Goal: Task Accomplishment & Management: Manage account settings

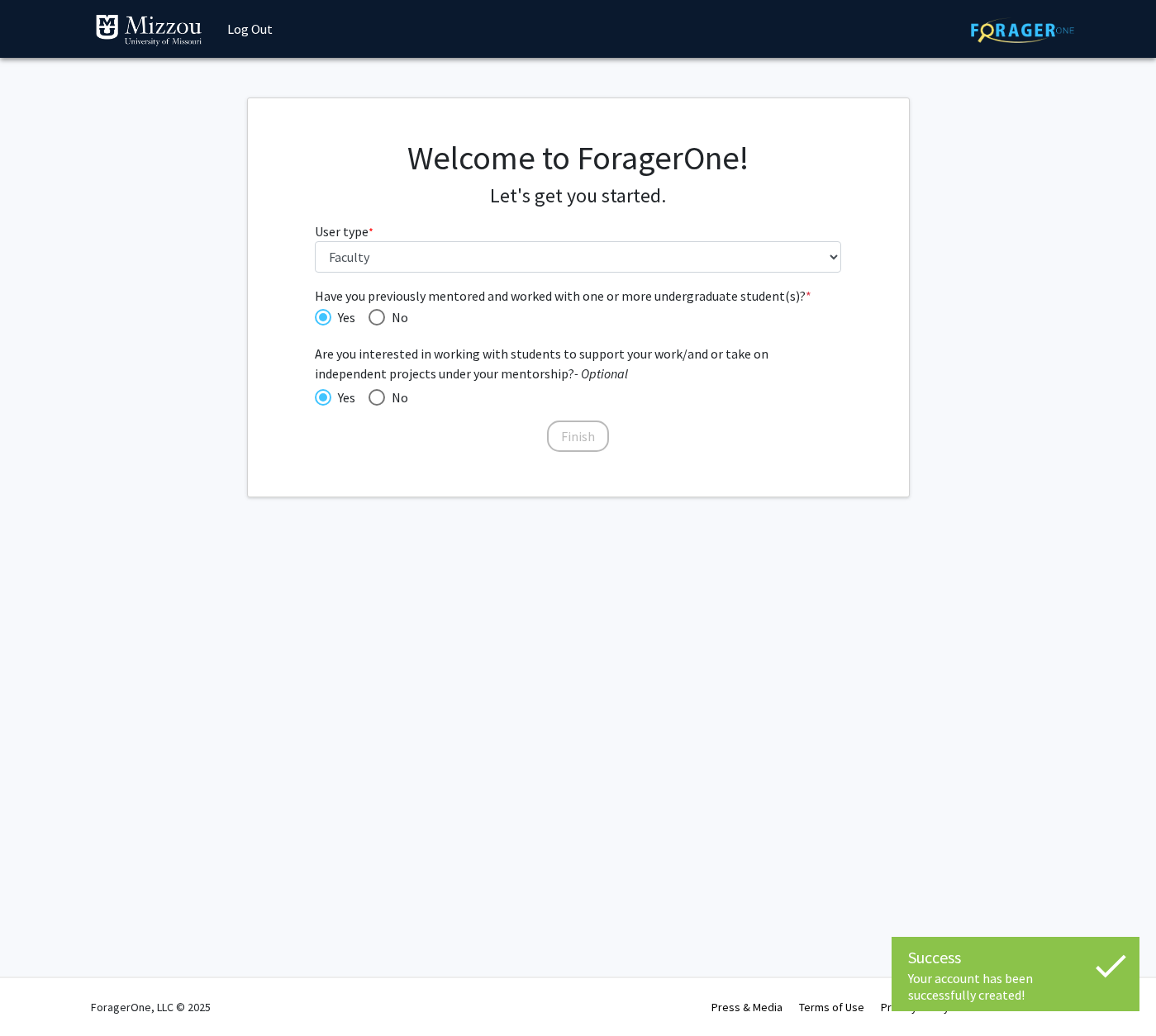
select select "5: faculty"
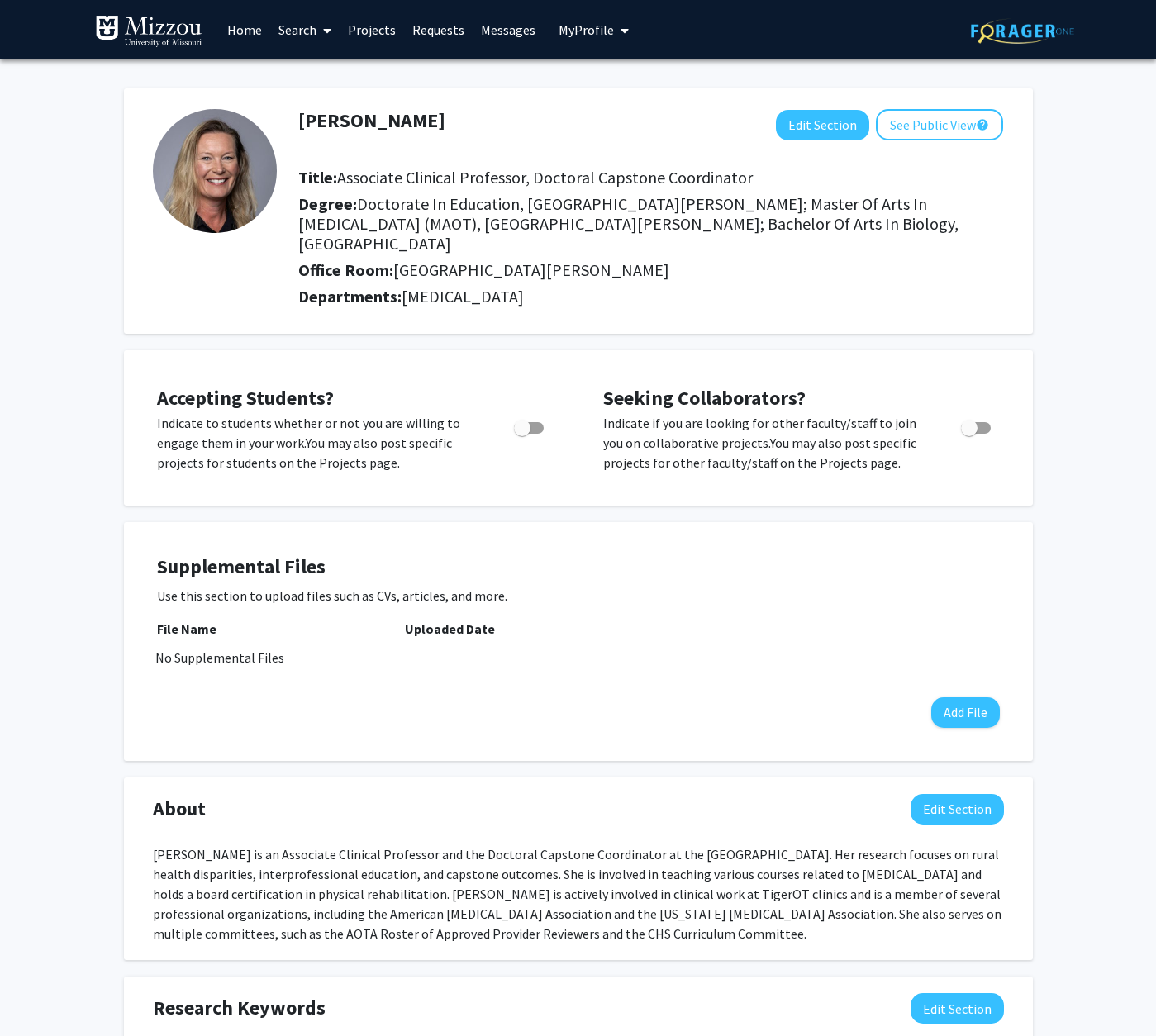
click at [523, 420] on span "Toggle" at bounding box center [522, 428] width 17 height 17
click at [522, 434] on input "Would you like to permit student requests?" at bounding box center [521, 434] width 1 height 1
checkbox input "true"
click at [971, 420] on span "Toggle" at bounding box center [969, 428] width 17 height 17
click at [969, 434] on input "Toggle" at bounding box center [968, 434] width 1 height 1
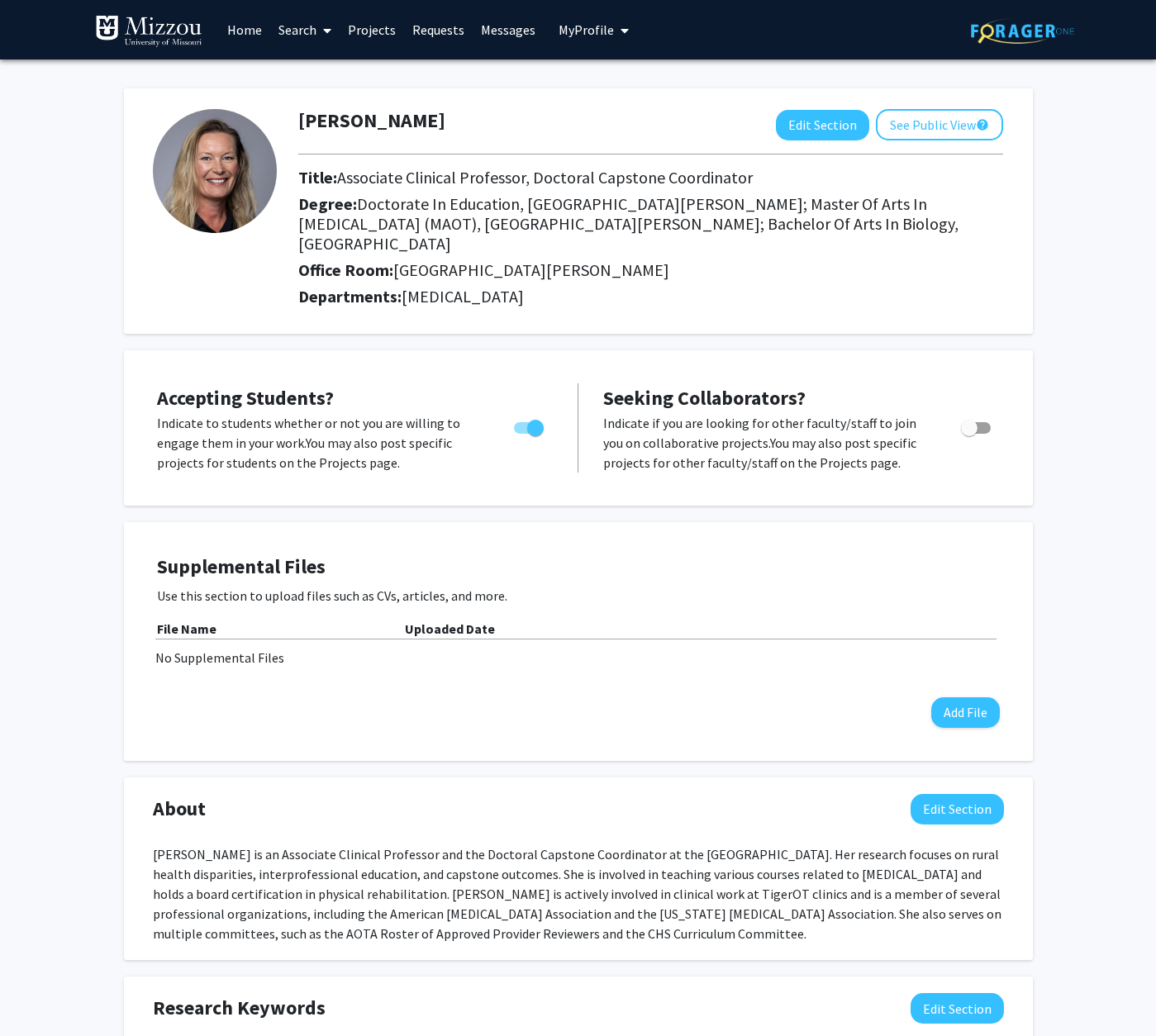
checkbox input "true"
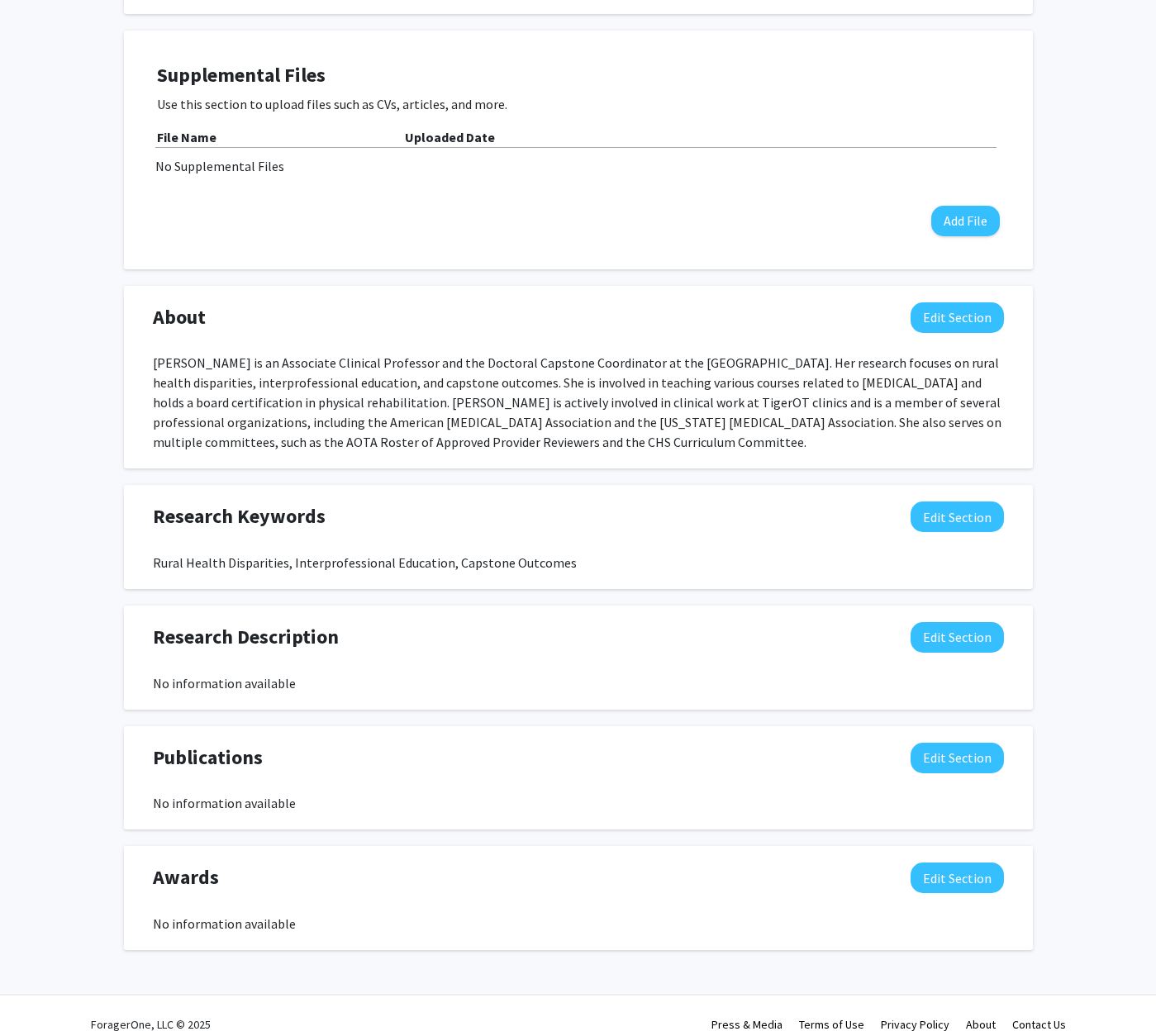
scroll to position [491, 0]
click at [961, 744] on button "Edit Section" at bounding box center [957, 759] width 93 height 31
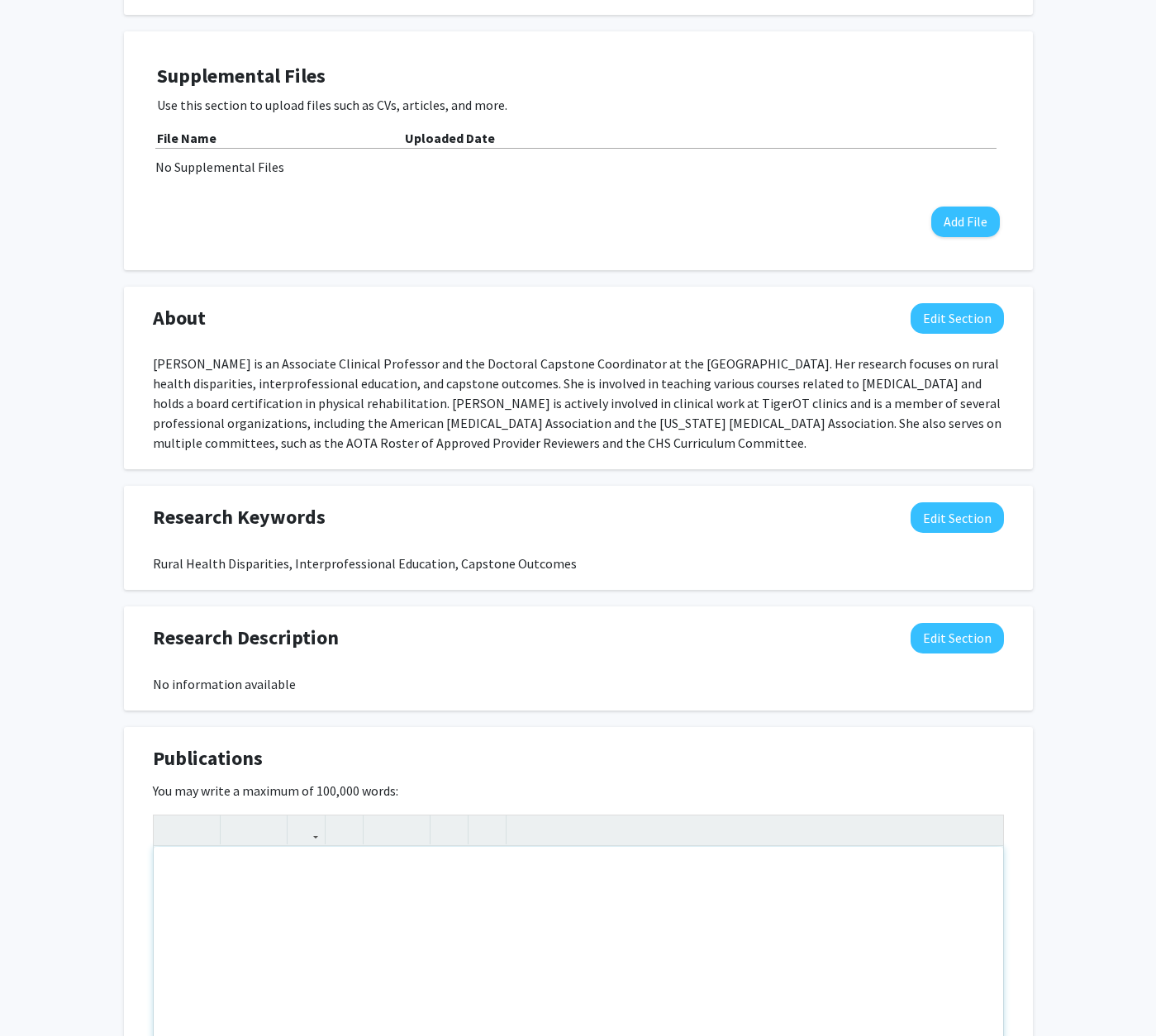
click at [191, 851] on div "Note to users with screen readers: Please deactivate our accessibility plugin f…" at bounding box center [578, 971] width 849 height 248
click at [375, 816] on use "button" at bounding box center [375, 816] width 0 height 0
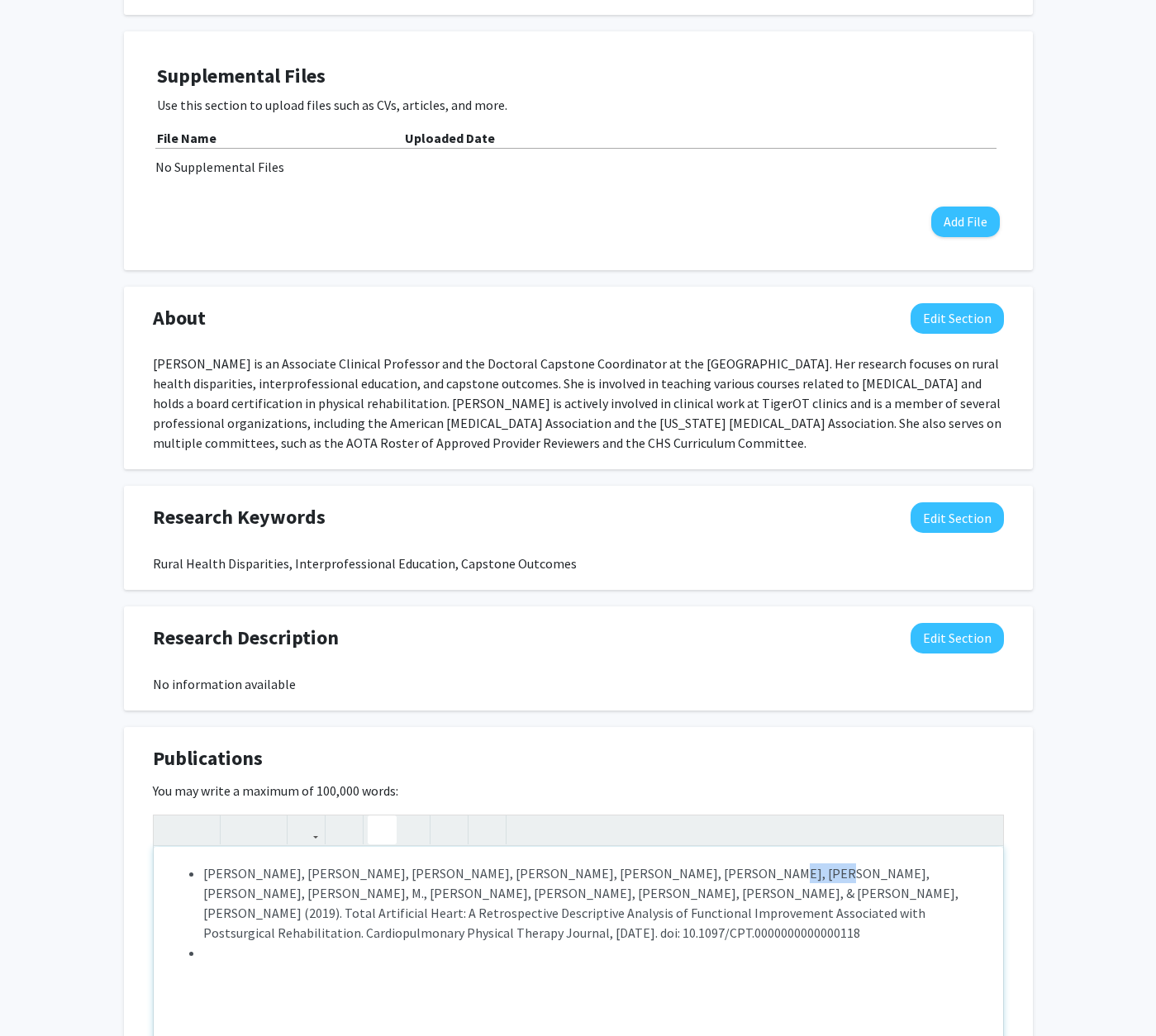
drag, startPoint x: 686, startPoint y: 856, endPoint x: 651, endPoint y: 856, distance: 35.0
click at [651, 863] on li "[PERSON_NAME], [PERSON_NAME], [PERSON_NAME], [PERSON_NAME], [PERSON_NAME], [PER…" at bounding box center [594, 902] width 783 height 79
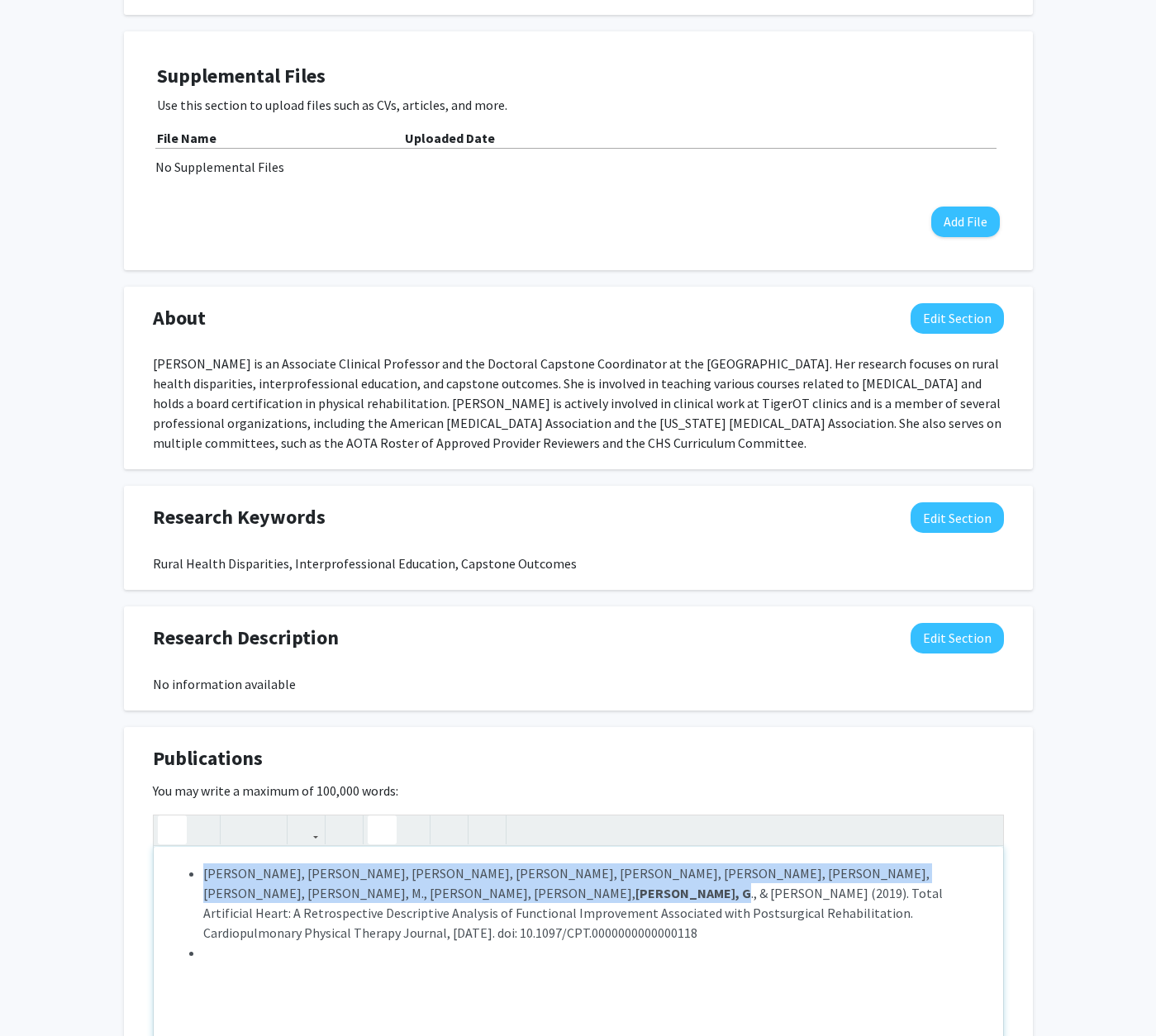
click at [169, 816] on icon "button" at bounding box center [171, 829] width 14 height 27
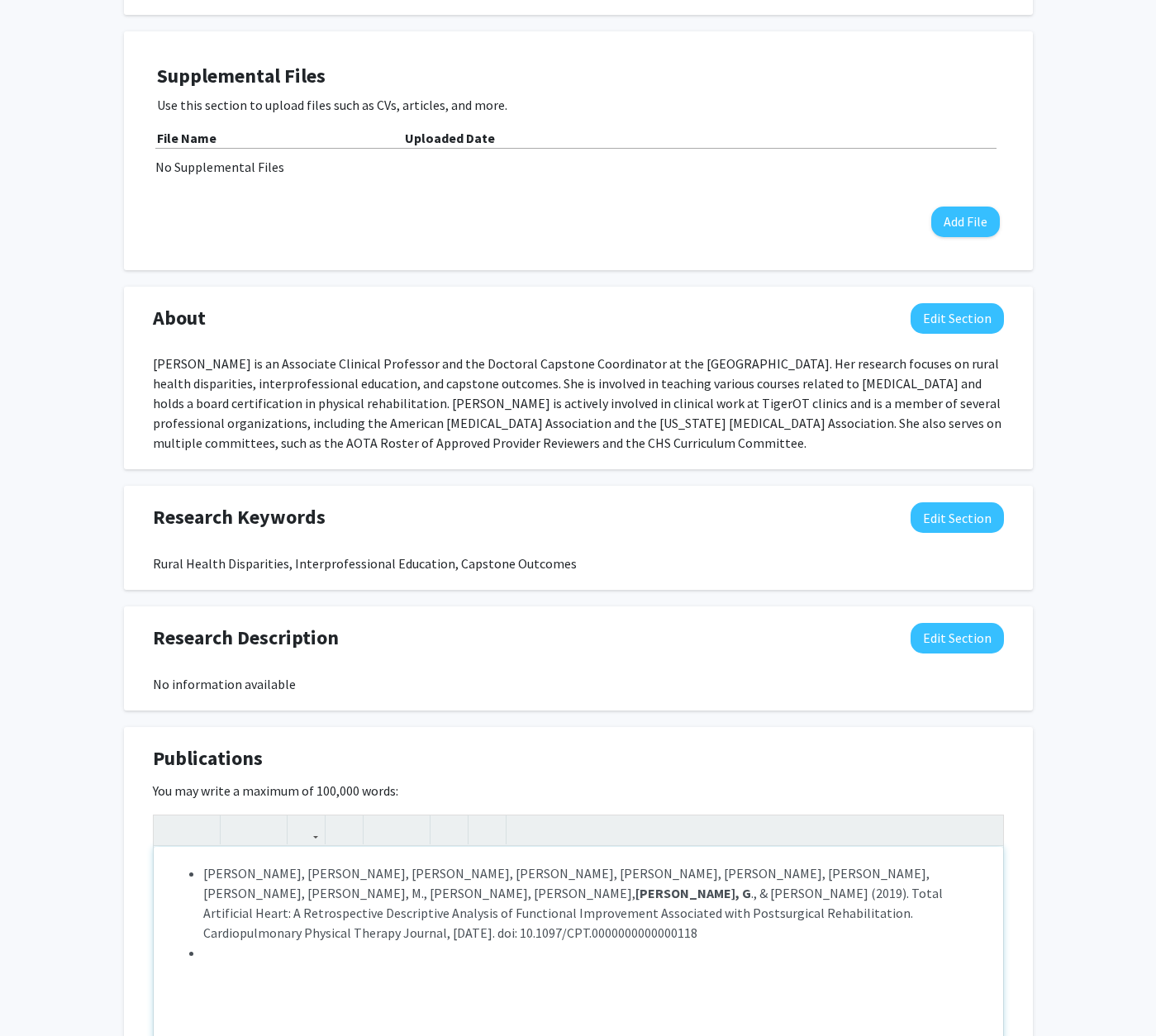
click at [215, 943] on li "Note to users with screen readers: Please deactivate our accessibility plugin f…" at bounding box center [594, 952] width 783 height 20
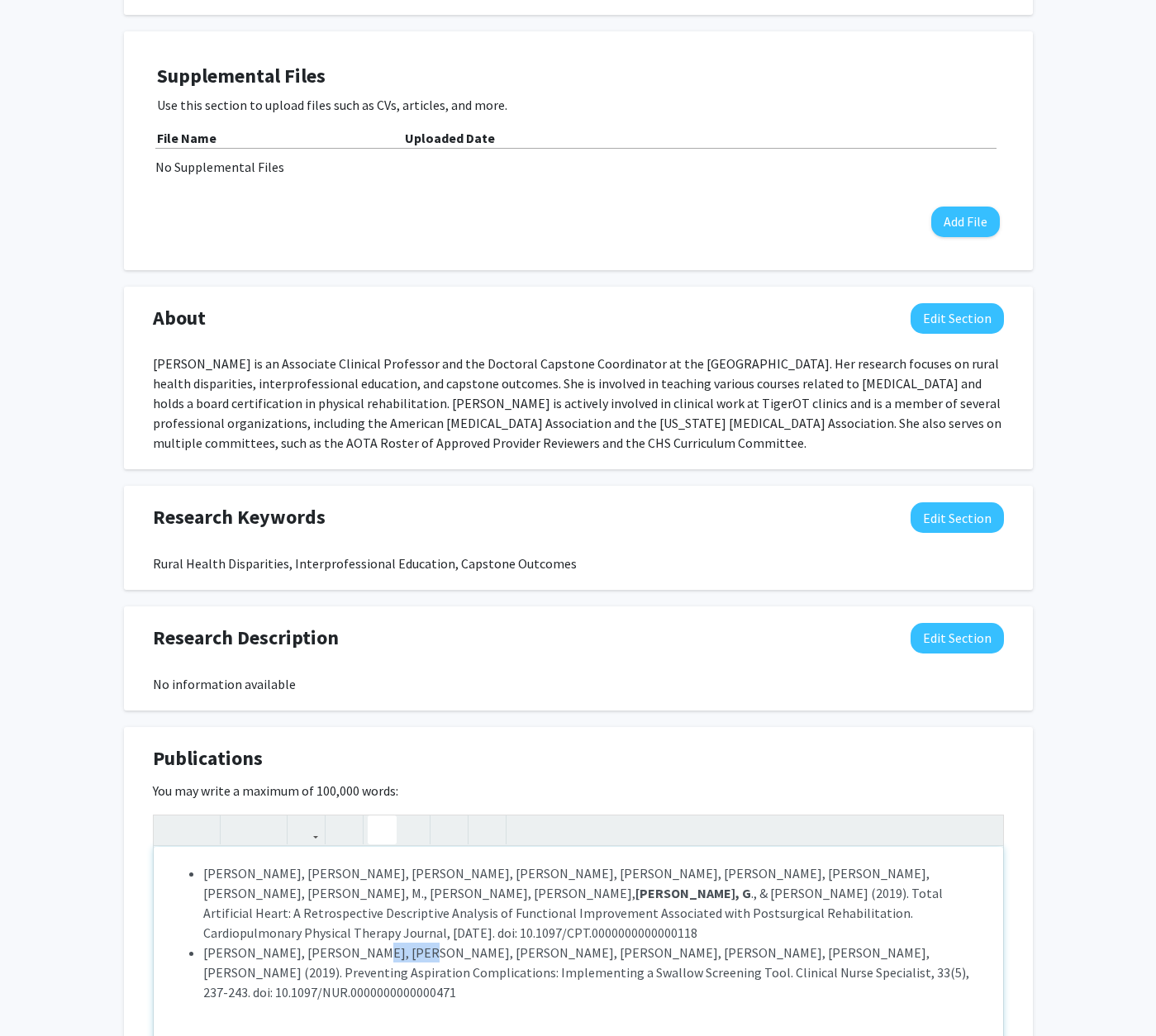
drag, startPoint x: 375, startPoint y: 918, endPoint x: 335, endPoint y: 916, distance: 40.0
click at [335, 943] on li "[PERSON_NAME], [PERSON_NAME], [PERSON_NAME], [PERSON_NAME], [PERSON_NAME], [PER…" at bounding box center [594, 973] width 783 height 60
type textarea "<ul><li>[PERSON_NAME], C., [PERSON_NAME], [PERSON_NAME], [PERSON_NAME], [PERSON…"
click at [170, 818] on icon "button" at bounding box center [171, 829] width 14 height 27
click at [681, 971] on div "[PERSON_NAME], [PERSON_NAME], [PERSON_NAME], [PERSON_NAME], [PERSON_NAME], [PER…" at bounding box center [578, 971] width 849 height 248
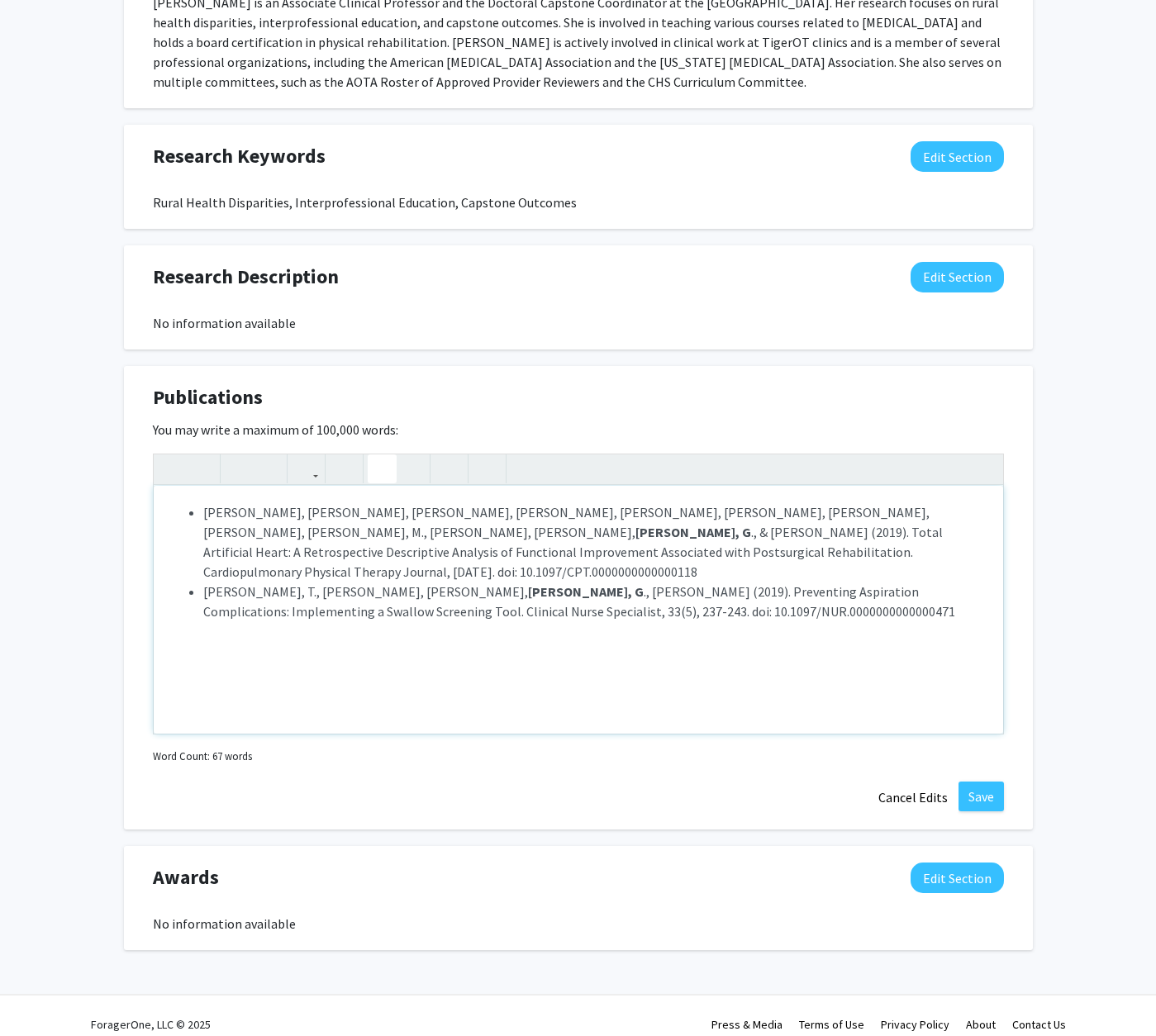
scroll to position [851, 0]
click at [979, 782] on button "Save" at bounding box center [980, 797] width 46 height 30
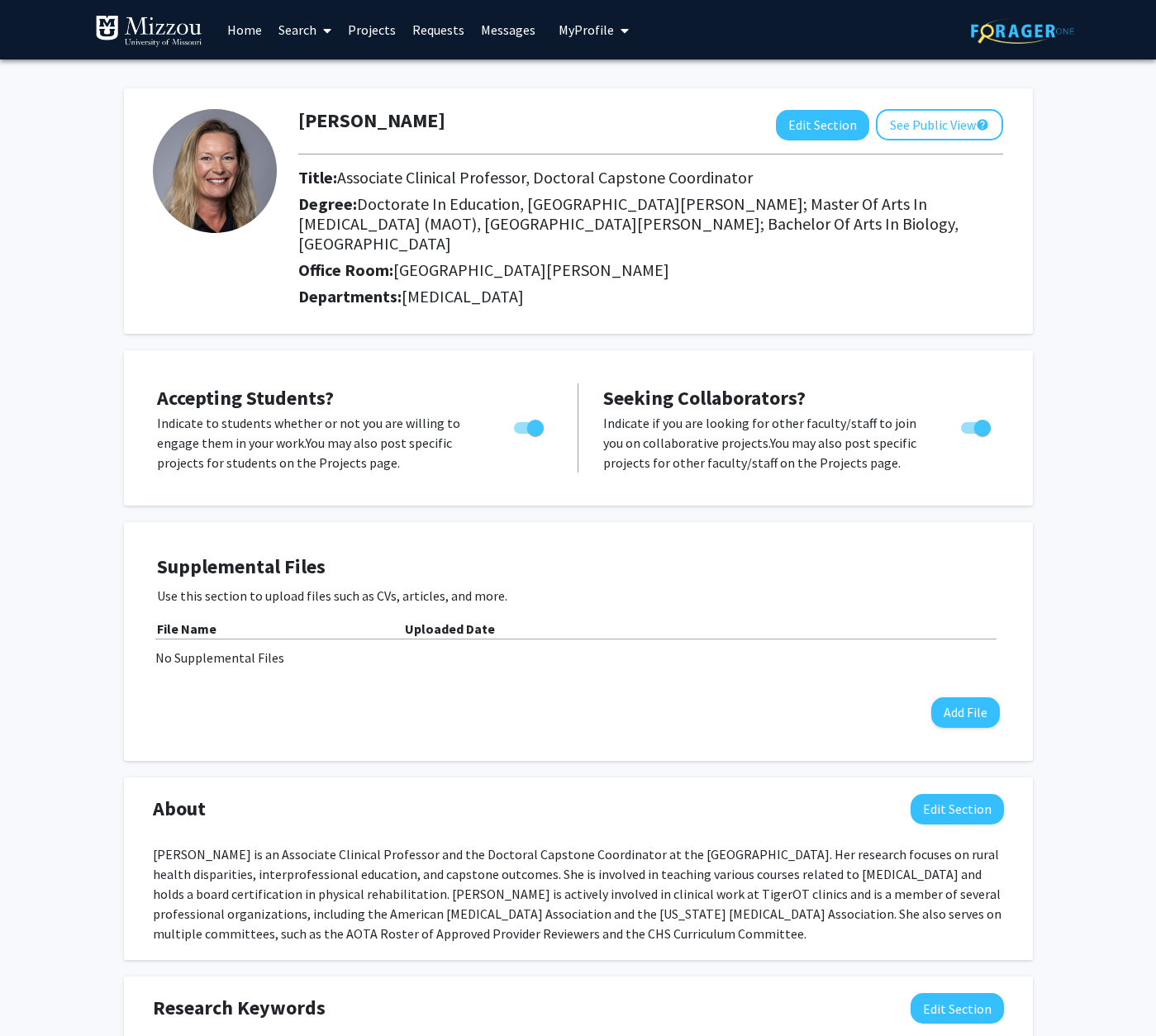
scroll to position [0, 0]
click at [962, 697] on button "Add File" at bounding box center [965, 712] width 69 height 31
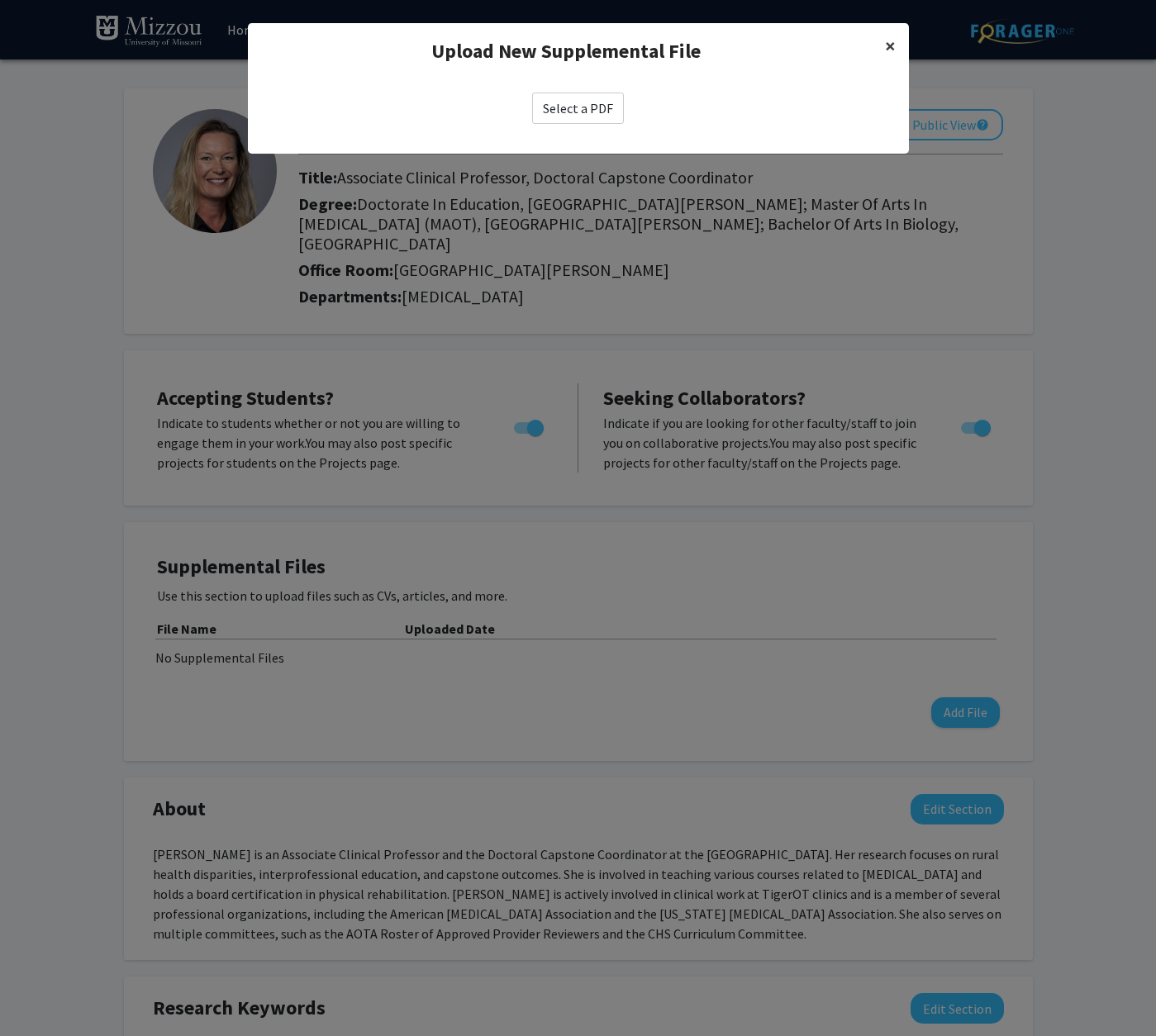
click at [887, 42] on span "×" at bounding box center [890, 46] width 11 height 26
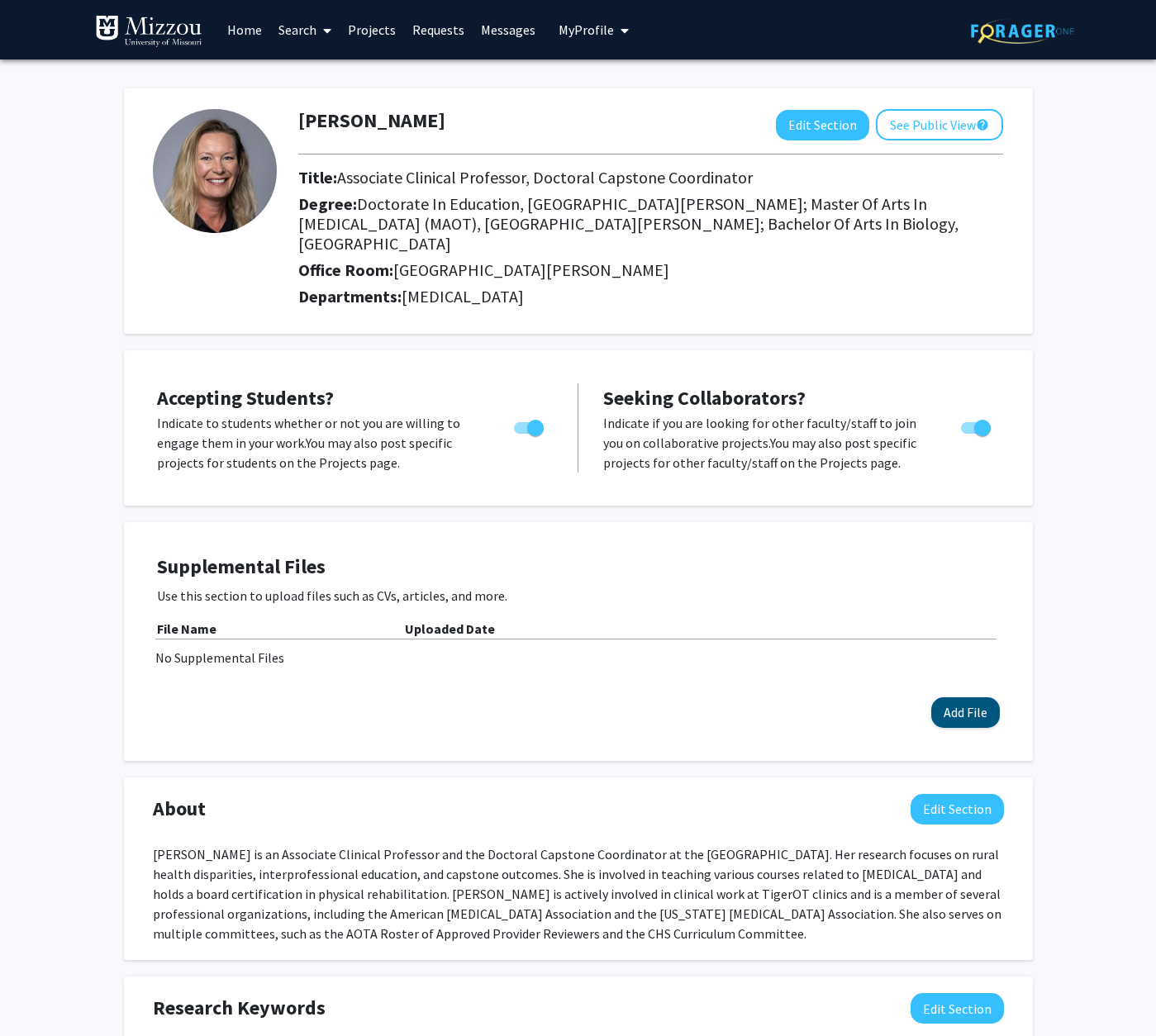
click at [965, 697] on button "Add File" at bounding box center [965, 712] width 69 height 31
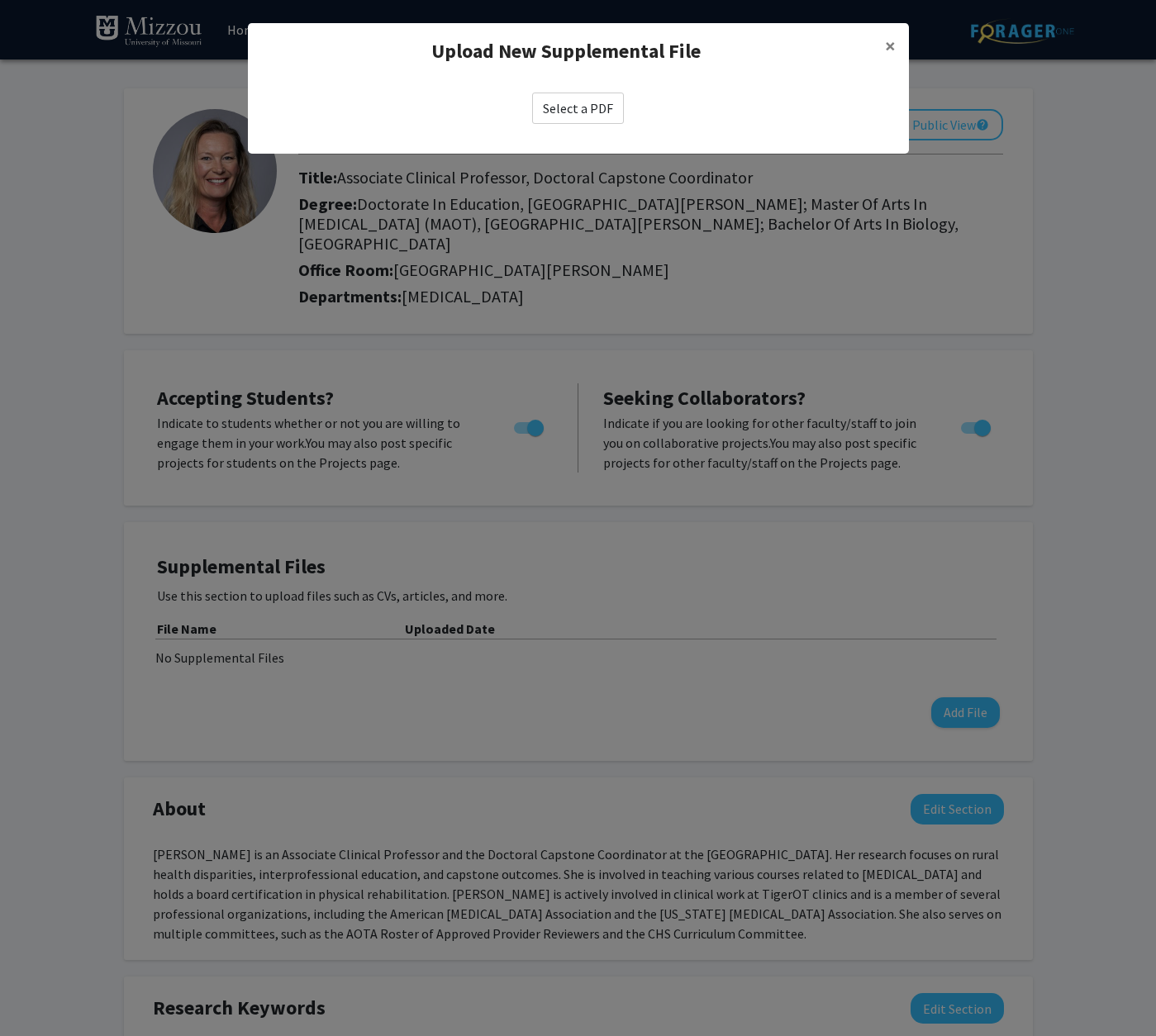
click at [573, 103] on label "Select a PDF" at bounding box center [578, 108] width 92 height 32
click at [0, 0] on input "Select a PDF" at bounding box center [0, 0] width 0 height 0
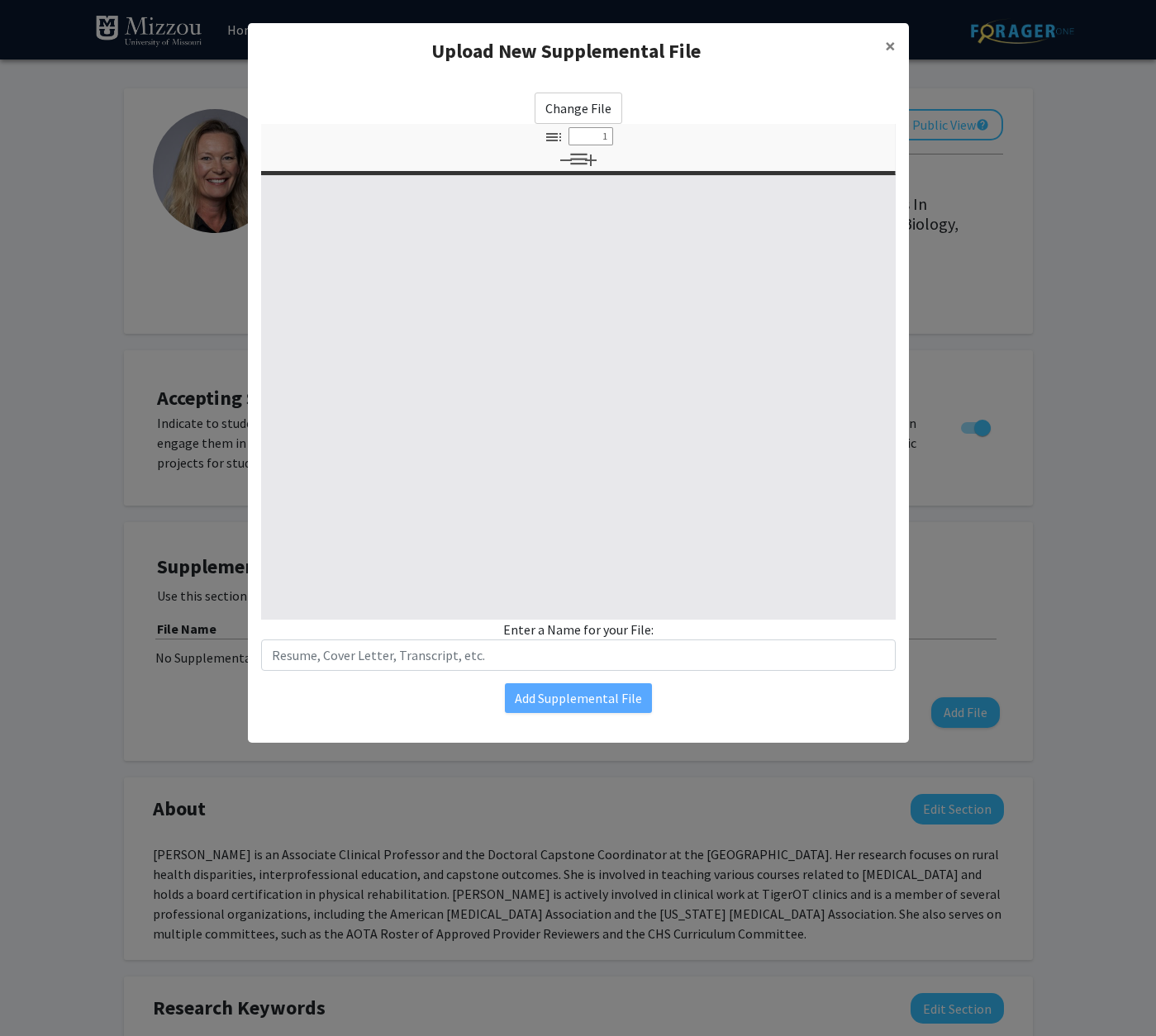
select select "custom"
type input "0"
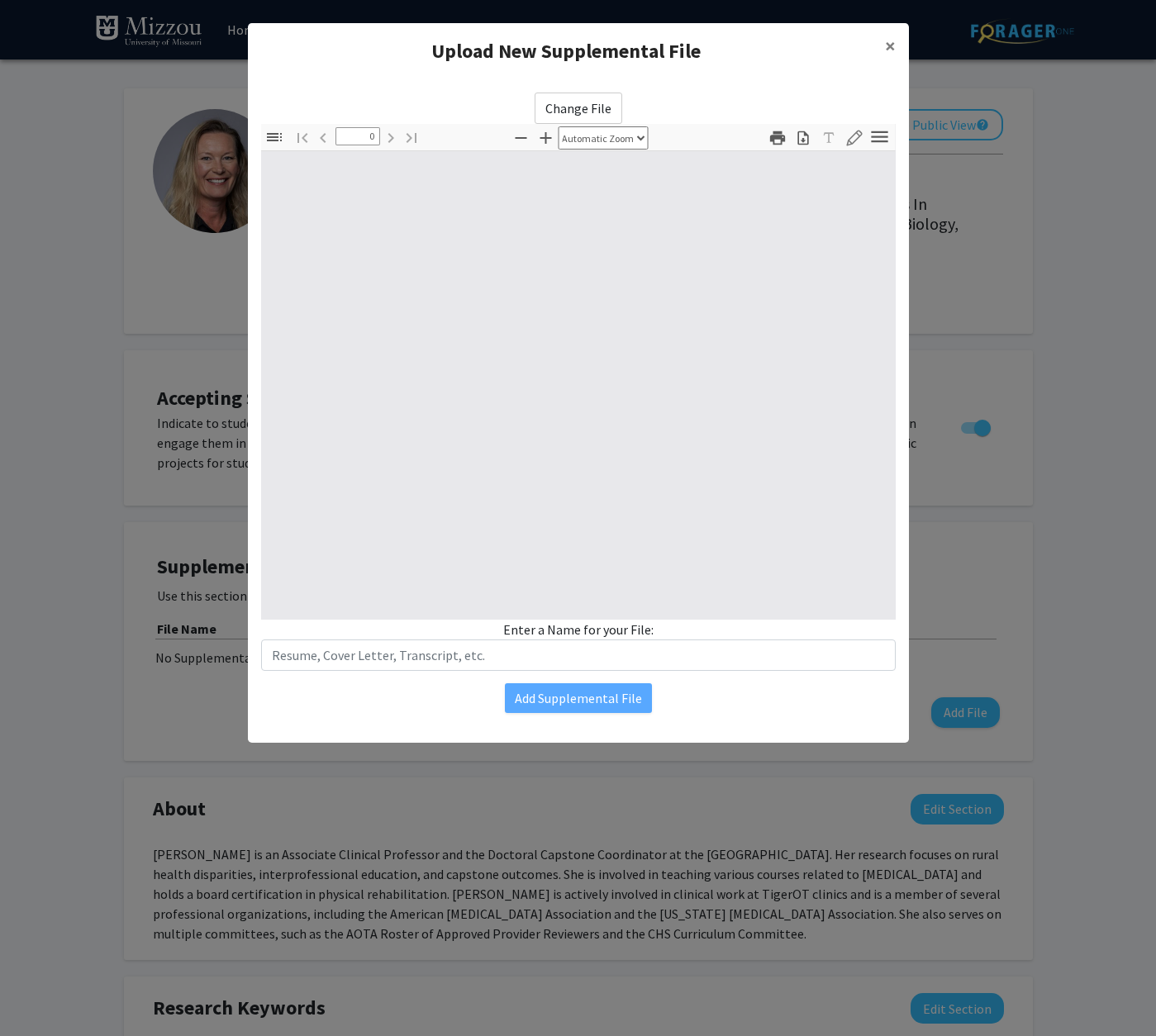
select select "custom"
type input "1"
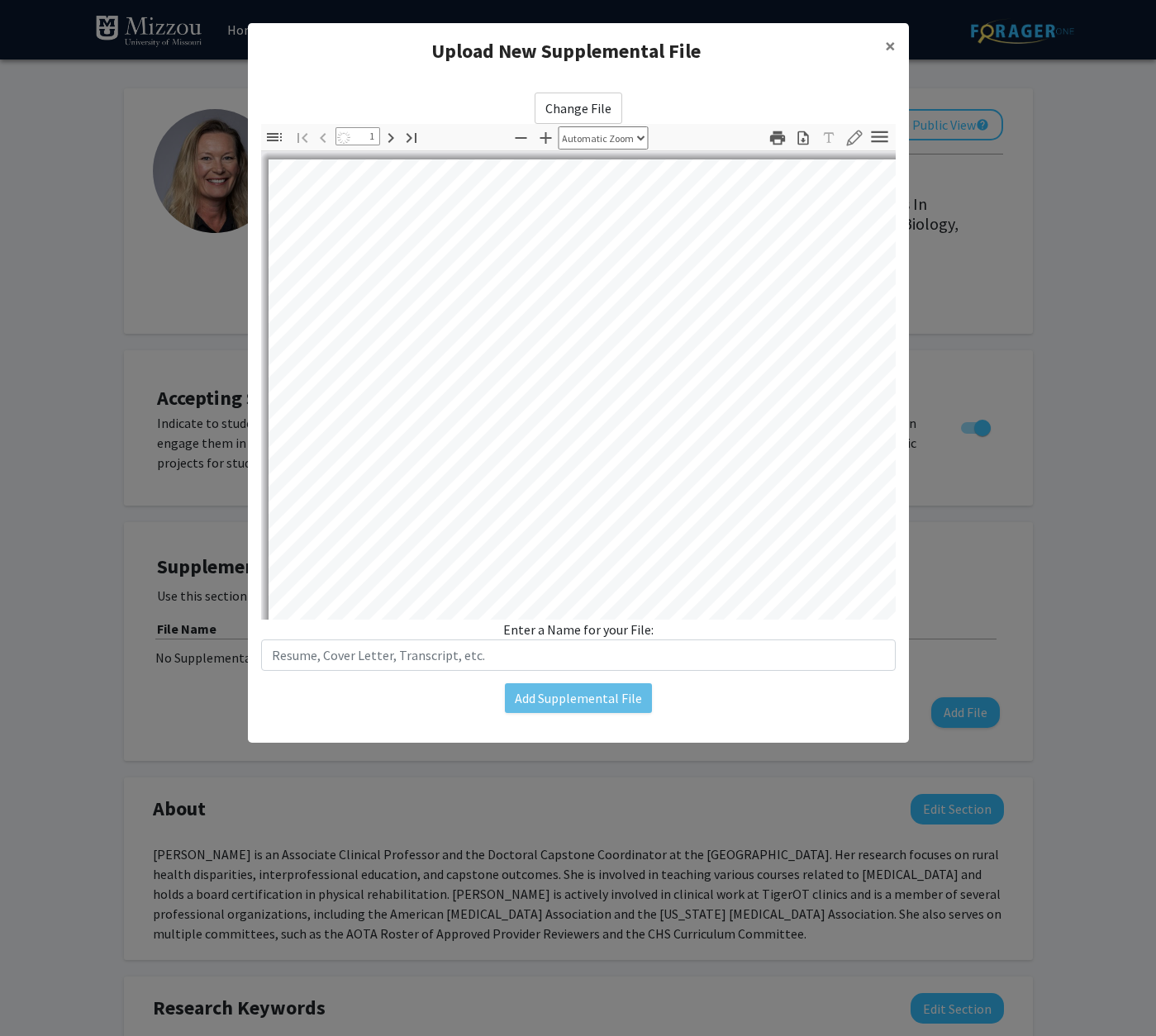
select select "auto"
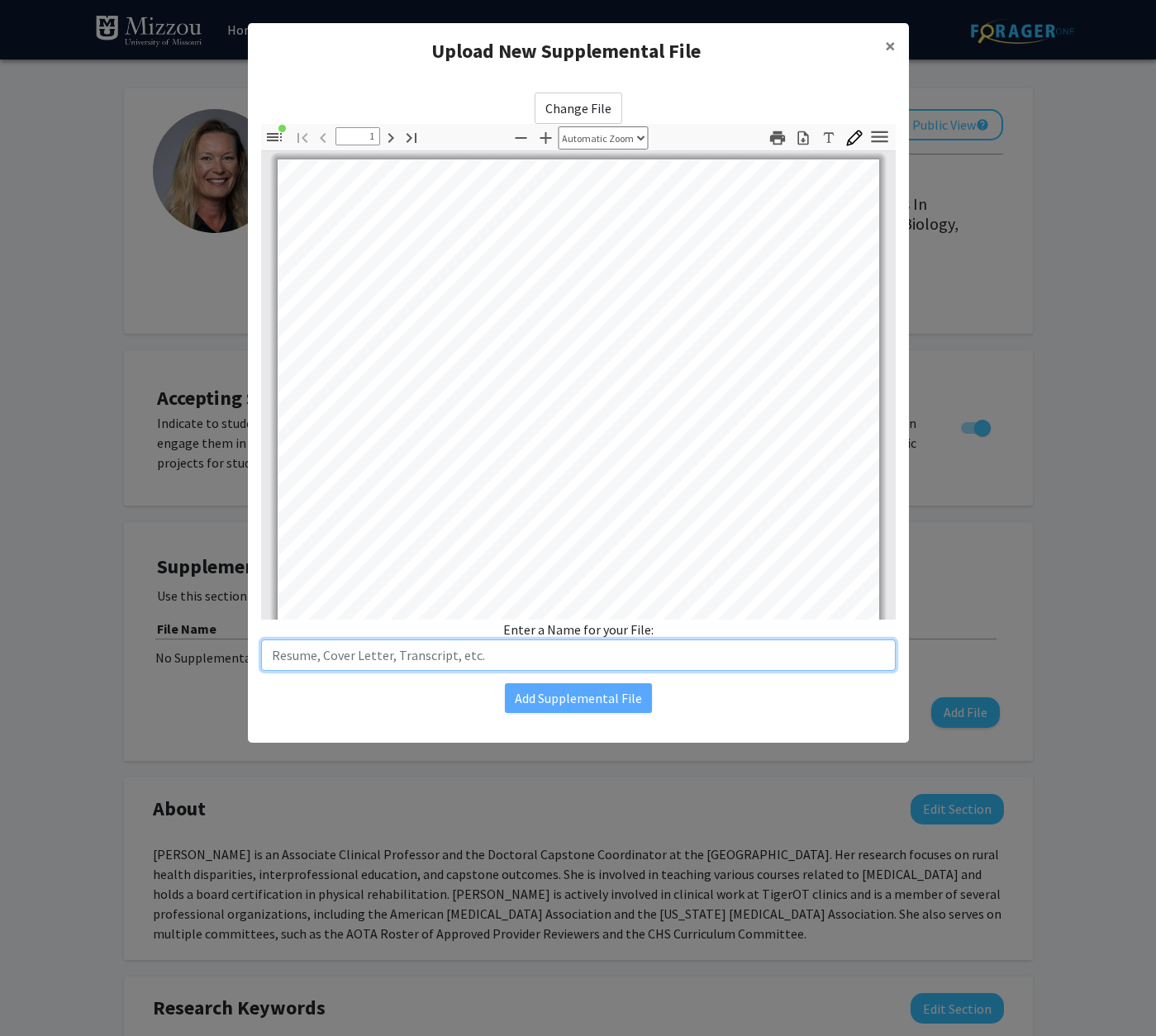
drag, startPoint x: 505, startPoint y: 652, endPoint x: 280, endPoint y: 649, distance: 225.0
click at [280, 649] on input "text" at bounding box center [578, 655] width 635 height 32
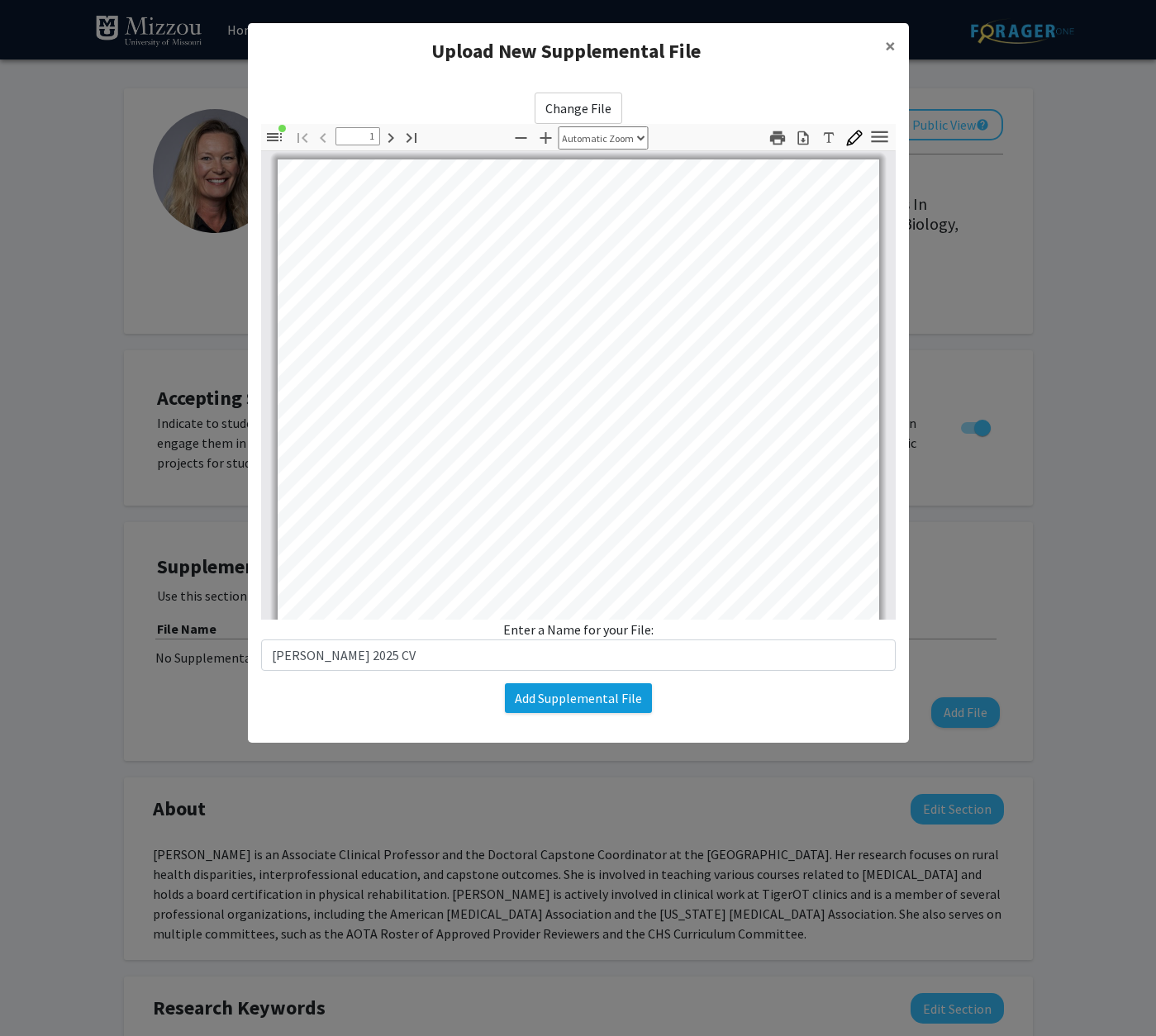
click at [571, 697] on button "Add Supplemental File" at bounding box center [578, 698] width 147 height 30
click at [600, 697] on button "Add Supplemental File" at bounding box center [578, 698] width 147 height 30
click at [584, 702] on button "Add Supplemental File" at bounding box center [578, 698] width 147 height 30
click at [890, 47] on span "×" at bounding box center [890, 46] width 11 height 26
click at [584, 700] on button "Add Supplemental File" at bounding box center [578, 698] width 147 height 30
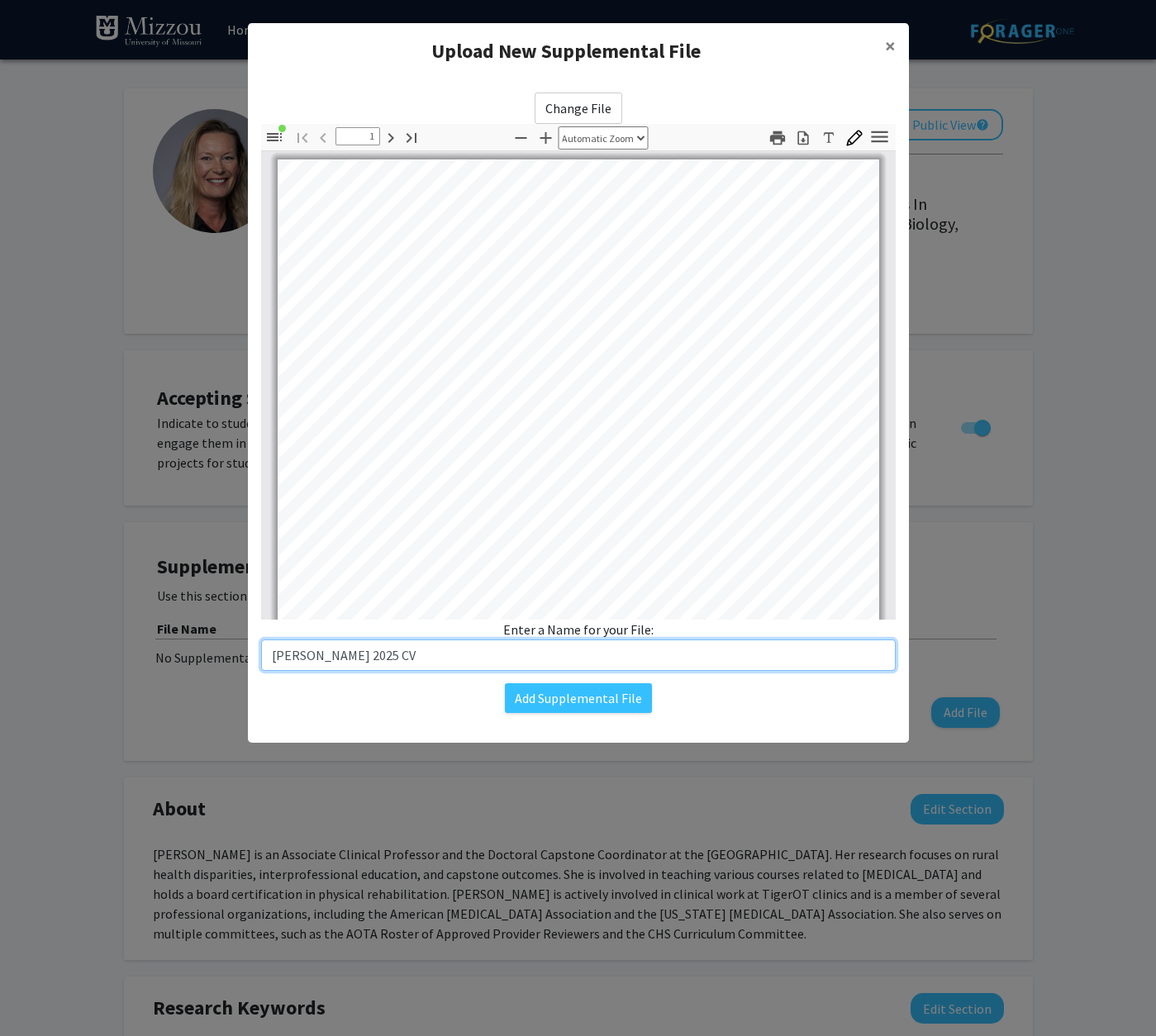
drag, startPoint x: 379, startPoint y: 656, endPoint x: 205, endPoint y: 651, distance: 174.1
click at [203, 651] on modal-container "Upload New Supplemental File × Change File Thumbnails Document Outline Attachme…" at bounding box center [578, 518] width 1156 height 1036
type input "PiferCV2025"
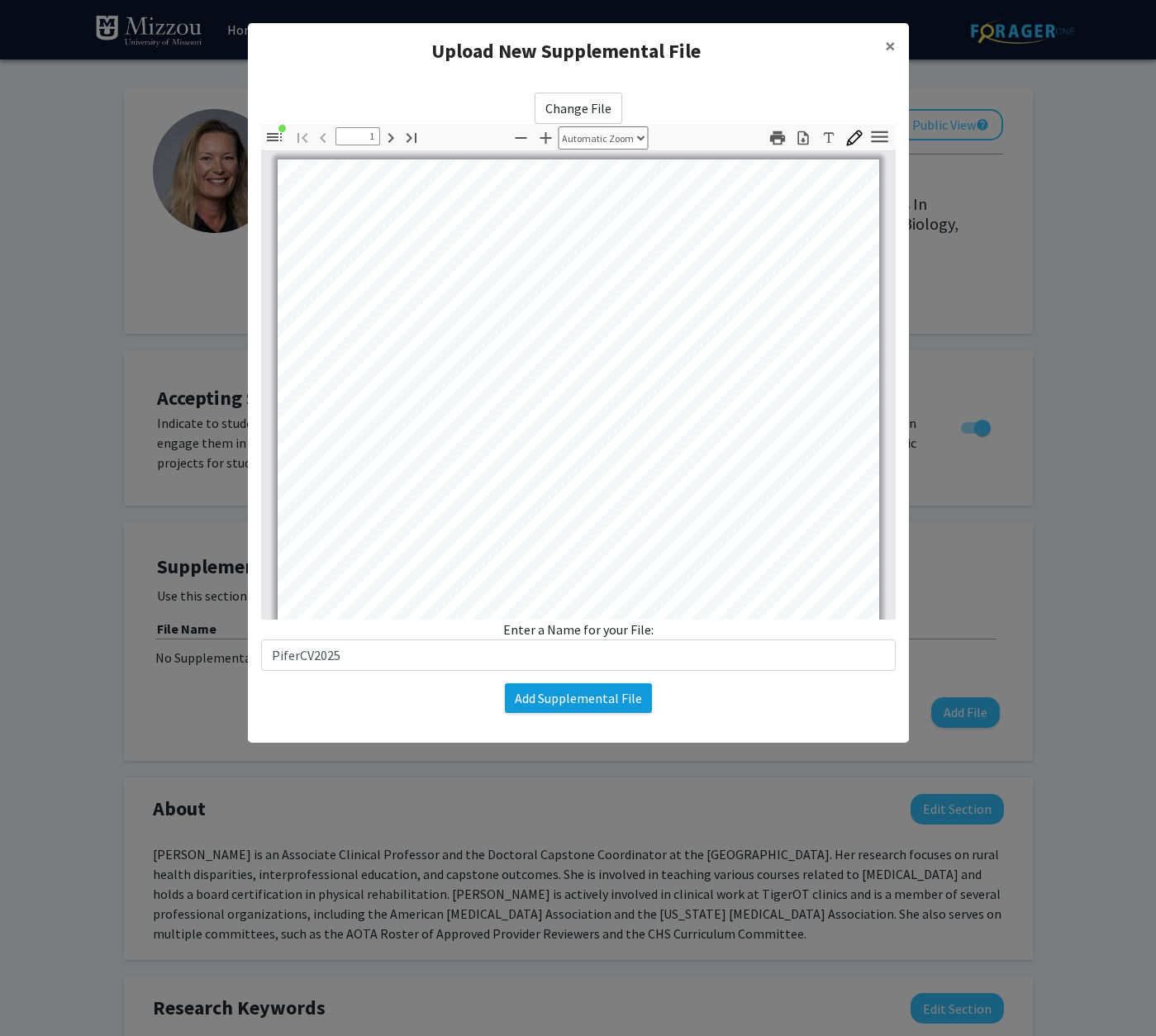
click at [585, 695] on button "Add Supplemental File" at bounding box center [578, 698] width 147 height 30
click at [890, 45] on span "×" at bounding box center [890, 46] width 11 height 26
click at [1030, 355] on modal-container "Upload New Supplemental File × Change File Thumbnails Document Outline Attachme…" at bounding box center [578, 518] width 1156 height 1036
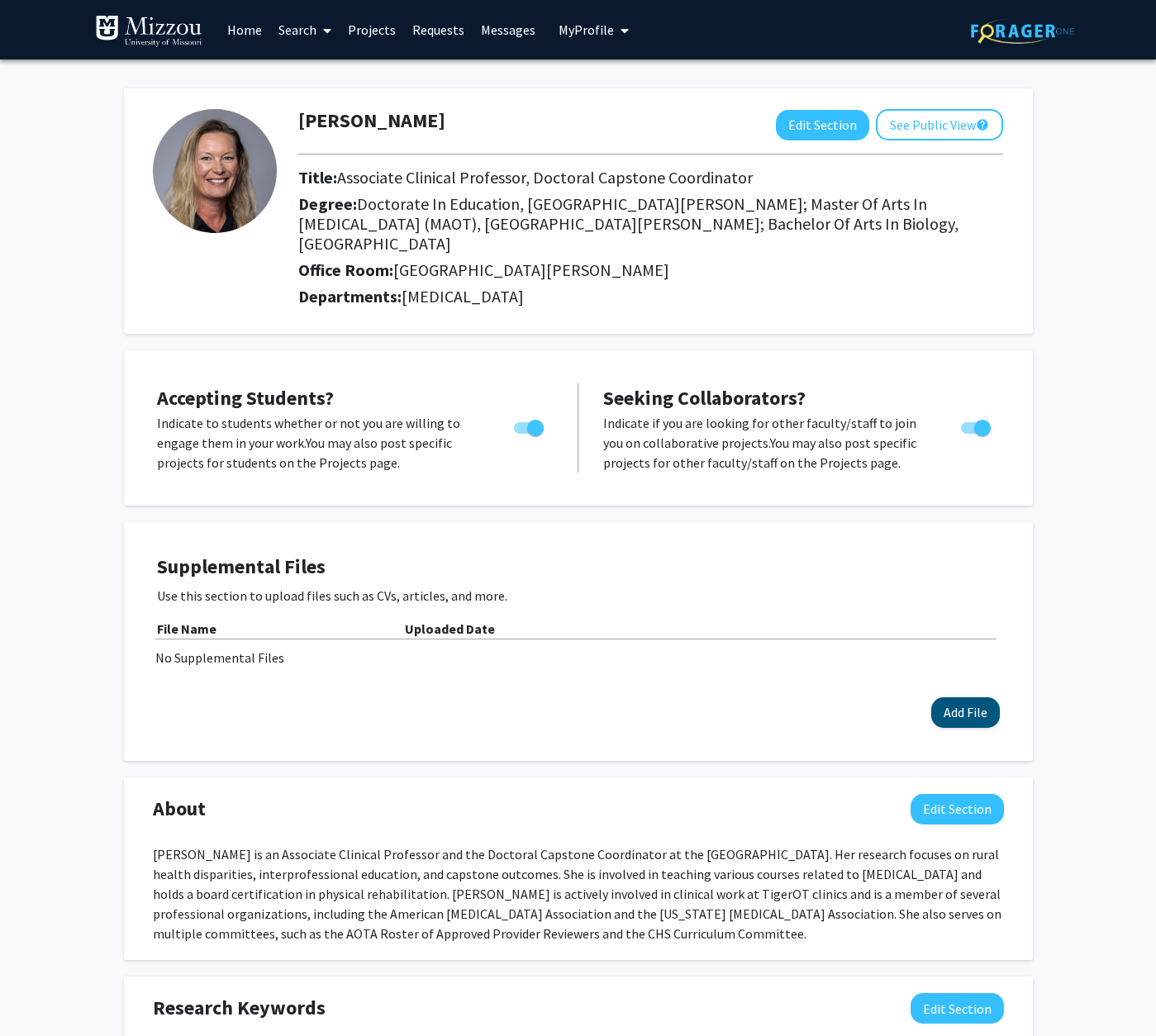
click at [961, 697] on button "Add File" at bounding box center [965, 712] width 69 height 31
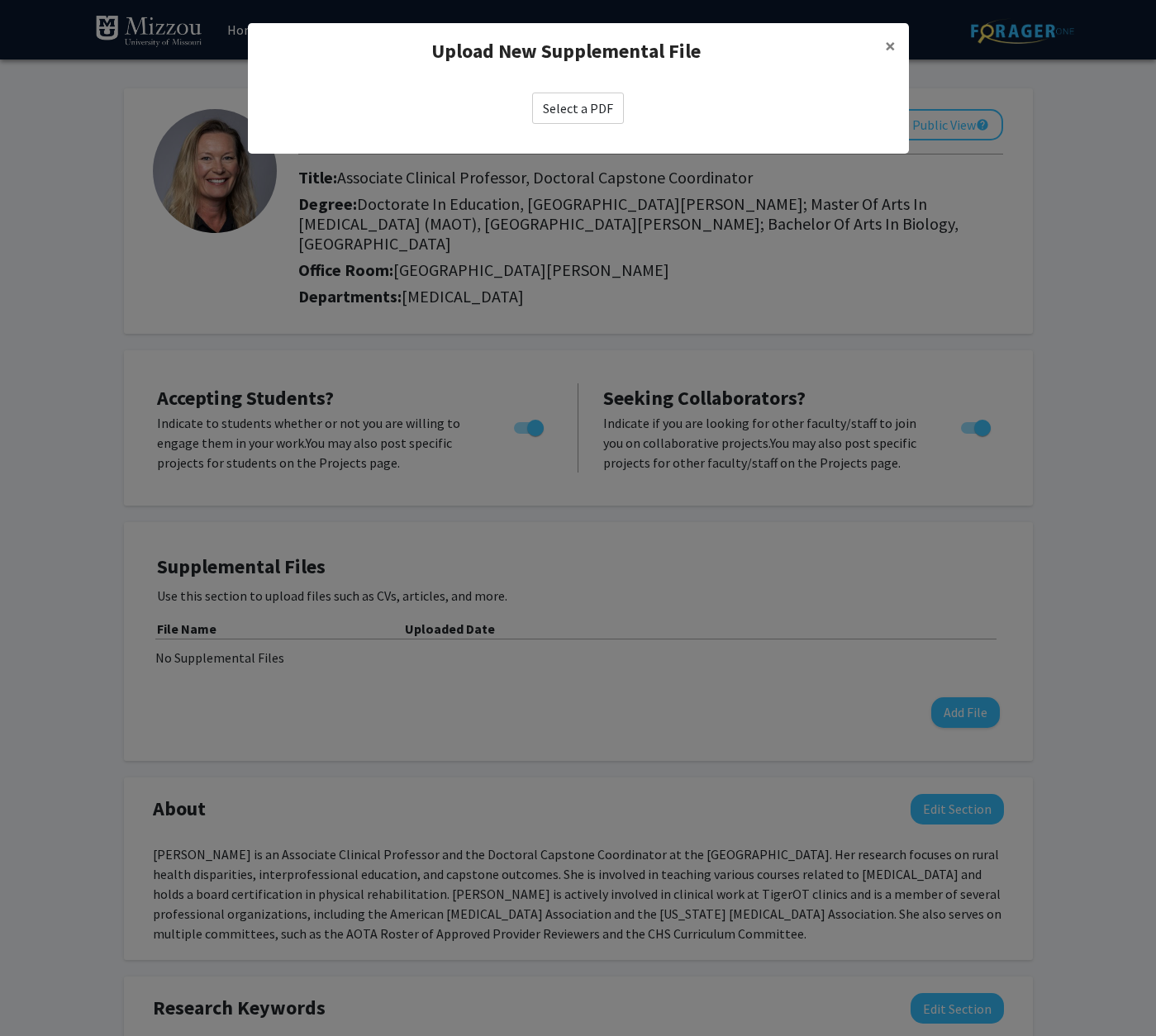
click at [598, 111] on label "Select a PDF" at bounding box center [578, 108] width 92 height 32
click at [0, 0] on input "Select a PDF" at bounding box center [0, 0] width 0 height 0
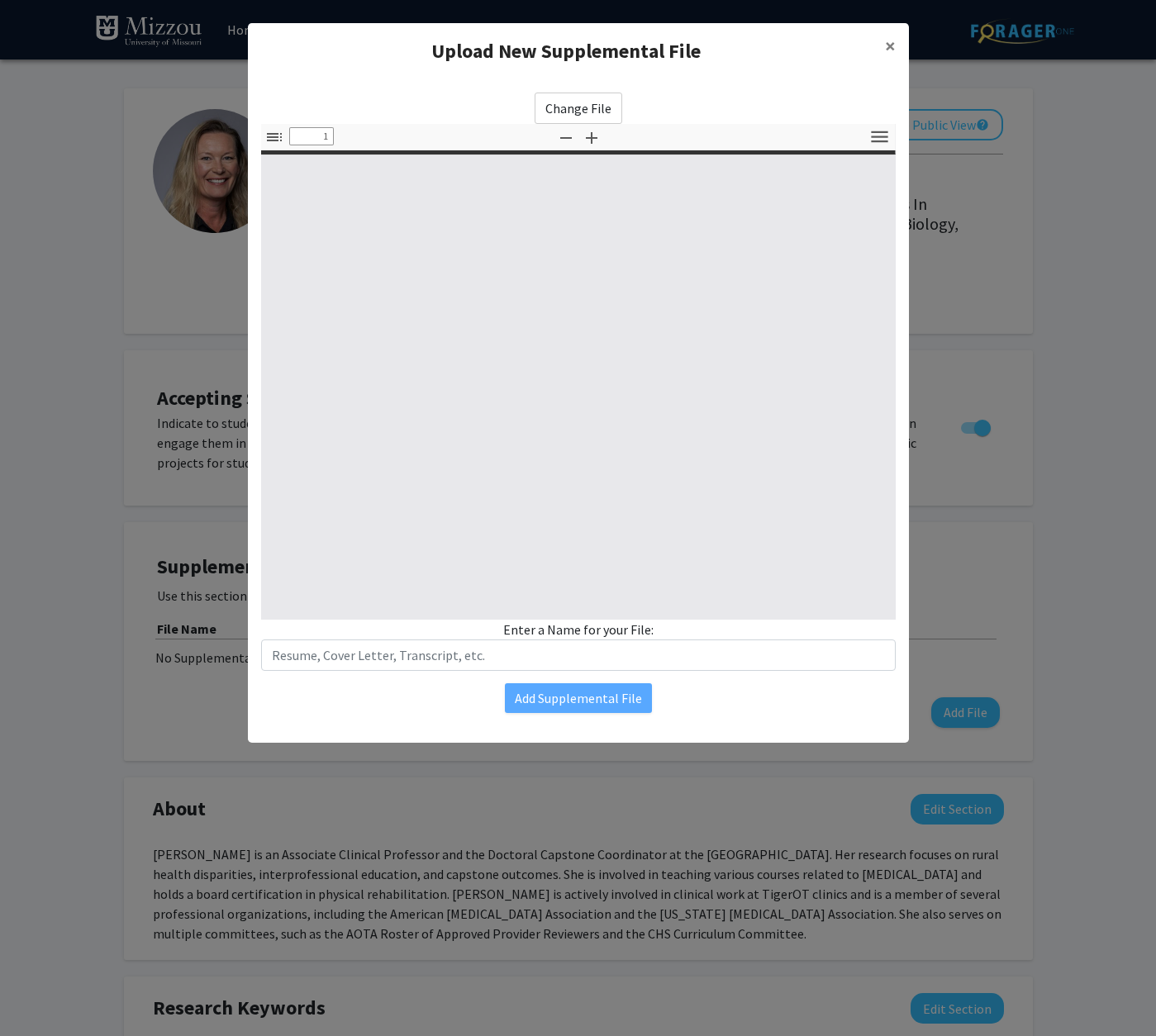
select select "custom"
type input "0"
select select "custom"
type input "1"
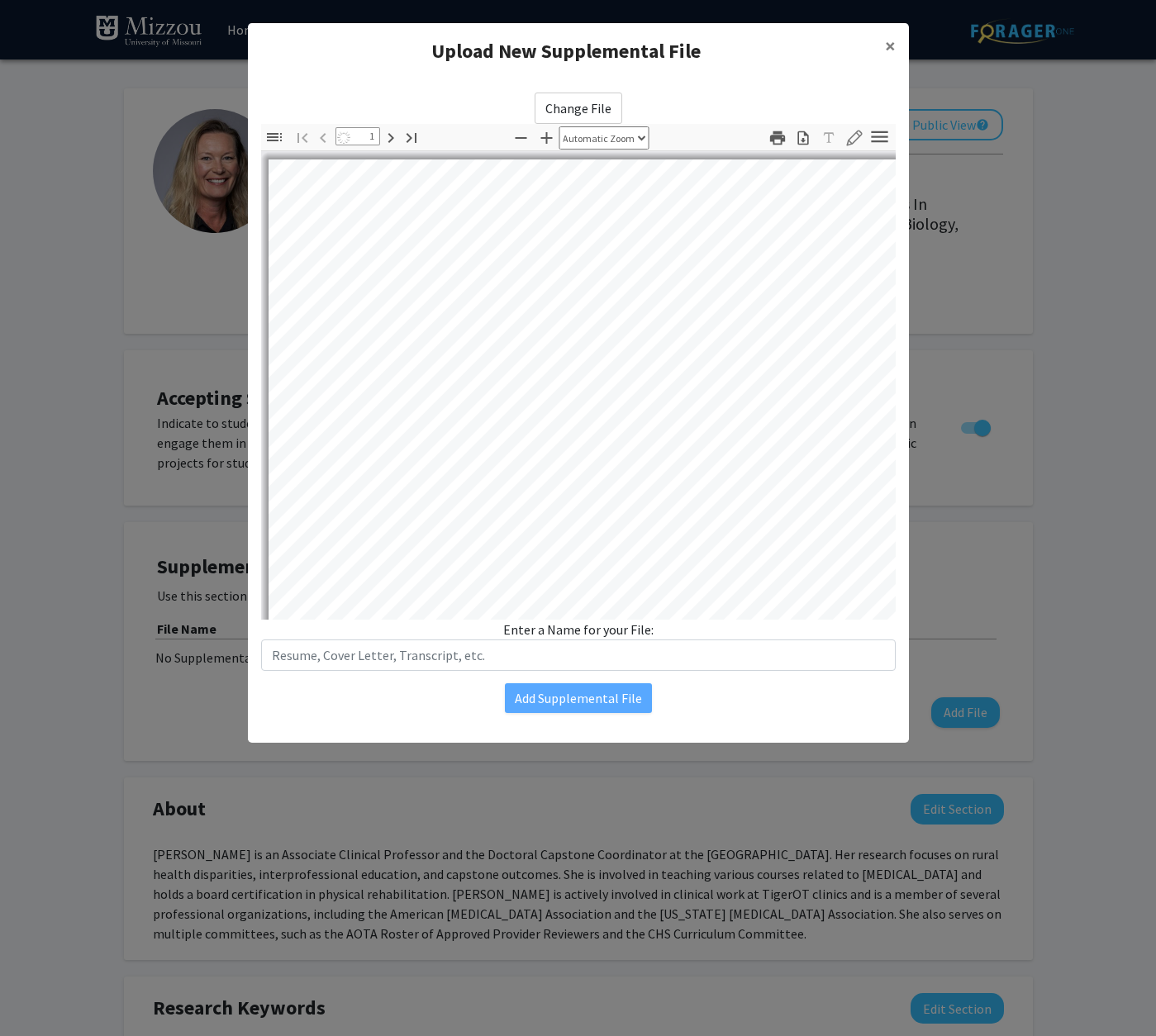
select select "auto"
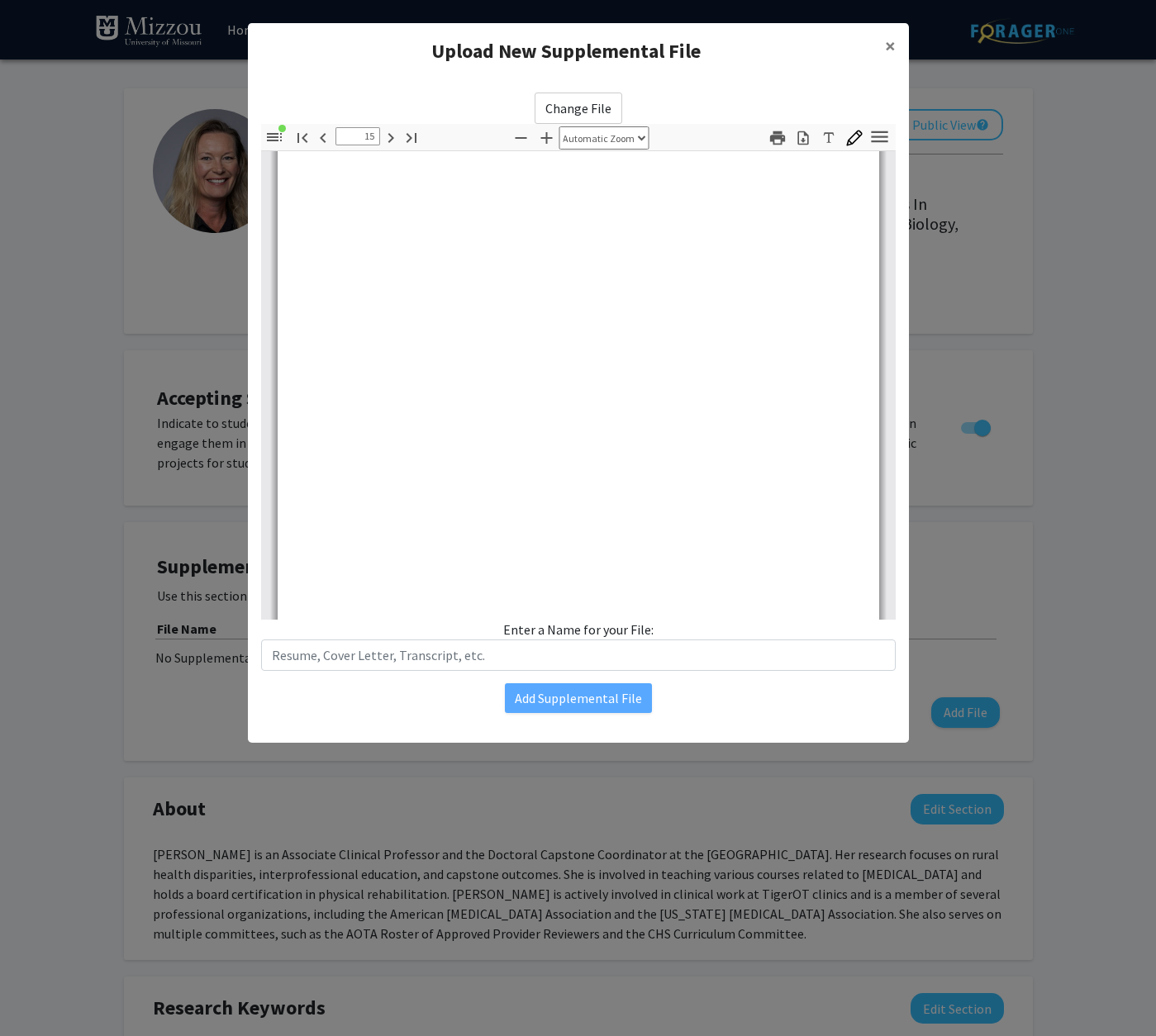
type input "16"
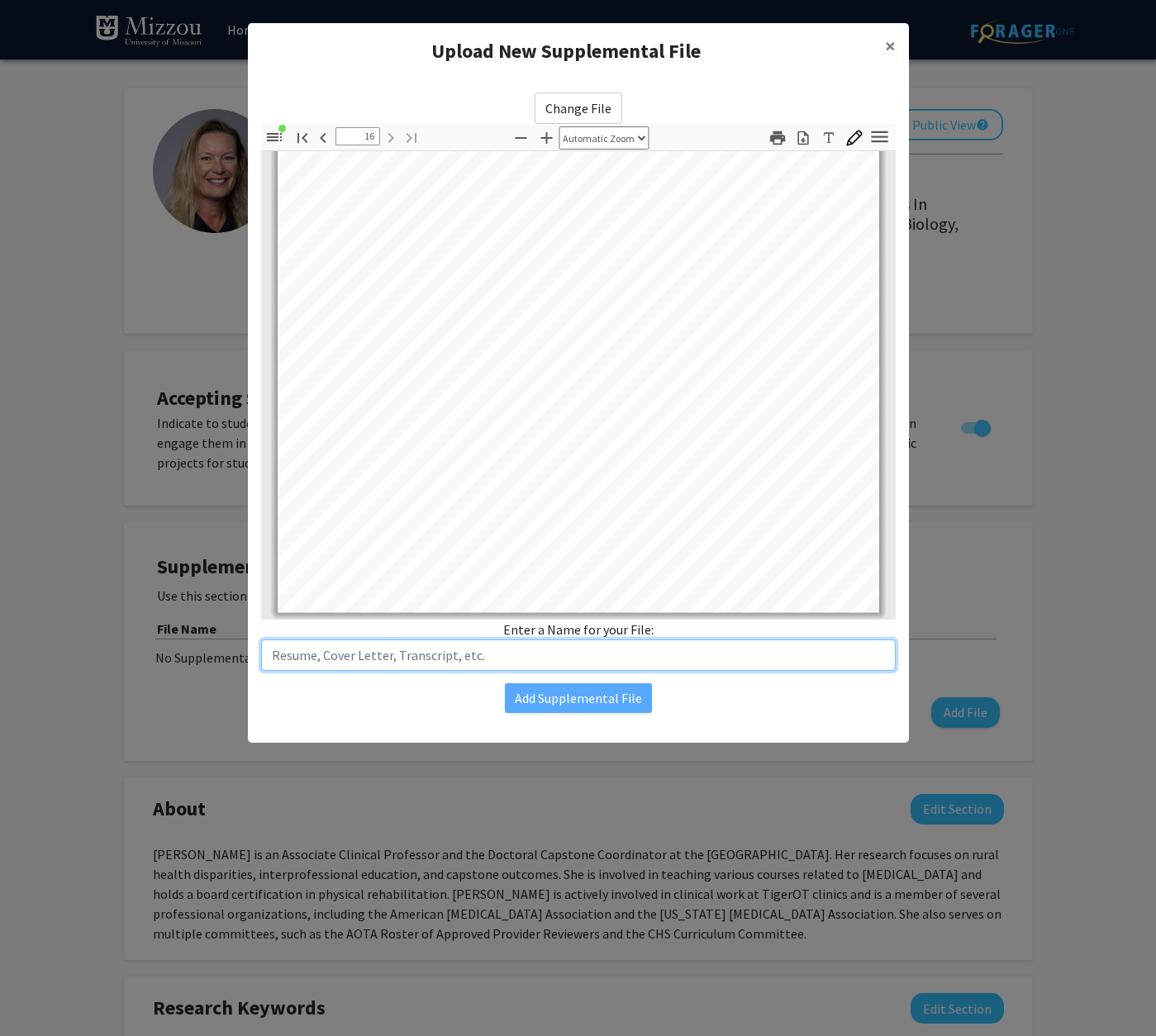
drag, startPoint x: 526, startPoint y: 657, endPoint x: 255, endPoint y: 637, distance: 271.7
click at [255, 637] on div "Change File Thumbnails Document Outline Attachments Layers Current Outline Item…" at bounding box center [578, 402] width 661 height 647
type input "CV"
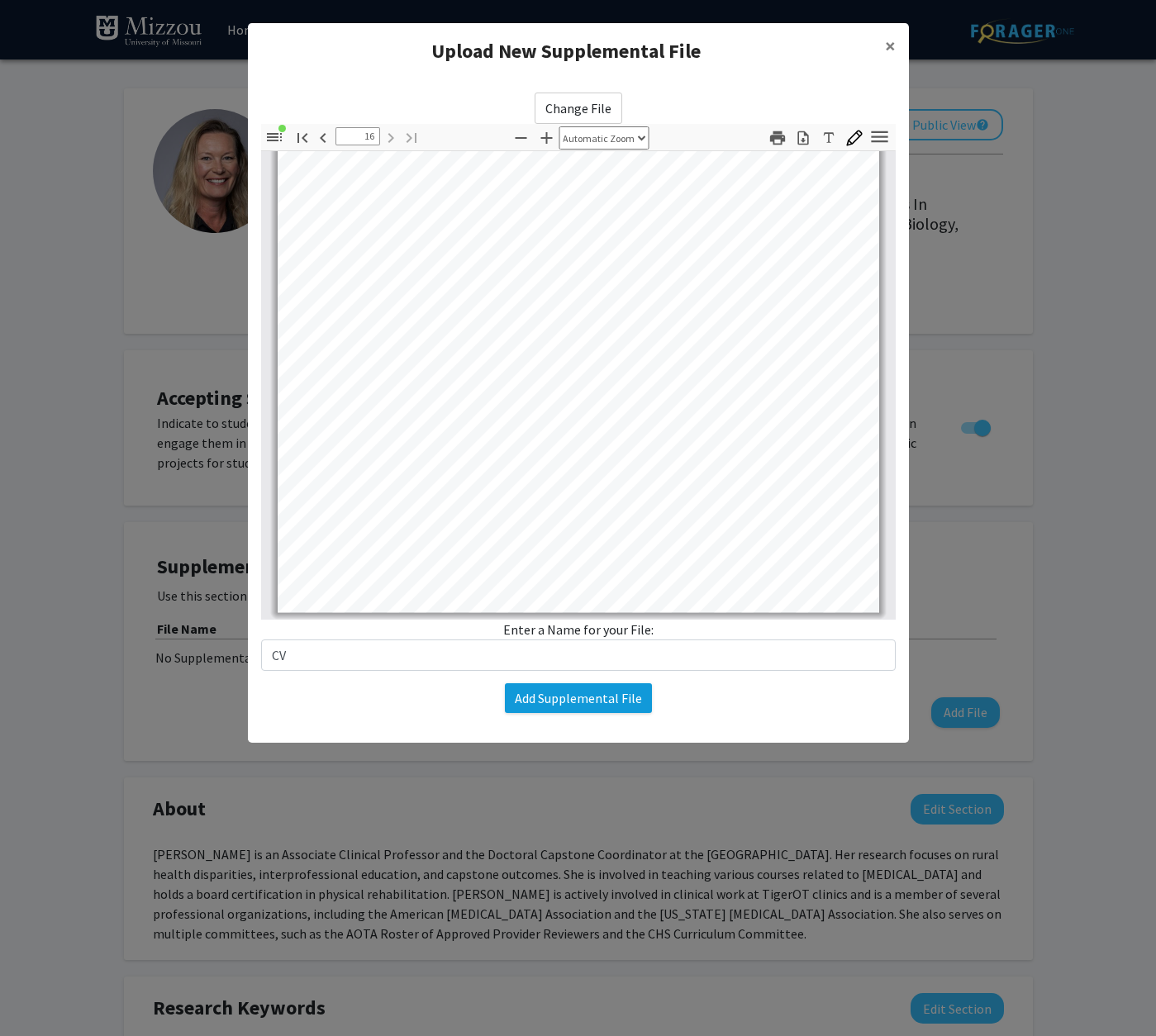
click at [541, 700] on button "Add Supplemental File" at bounding box center [578, 698] width 147 height 30
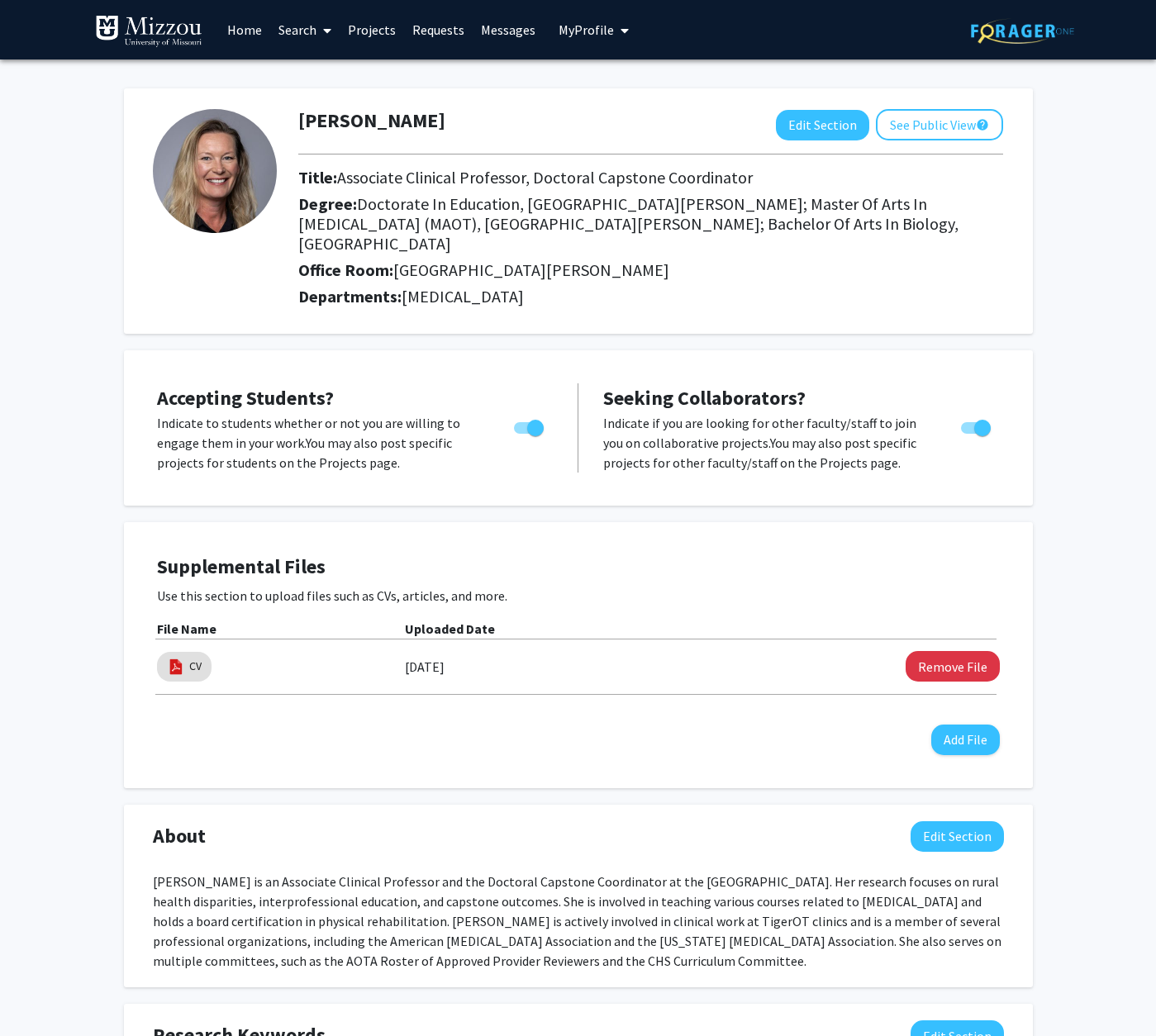
scroll to position [0, 0]
click at [613, 33] on span "My profile dropdown to access profile and logout" at bounding box center [621, 31] width 15 height 58
click at [590, 153] on link "Log Out" at bounding box center [644, 152] width 149 height 20
